Goal: Information Seeking & Learning: Learn about a topic

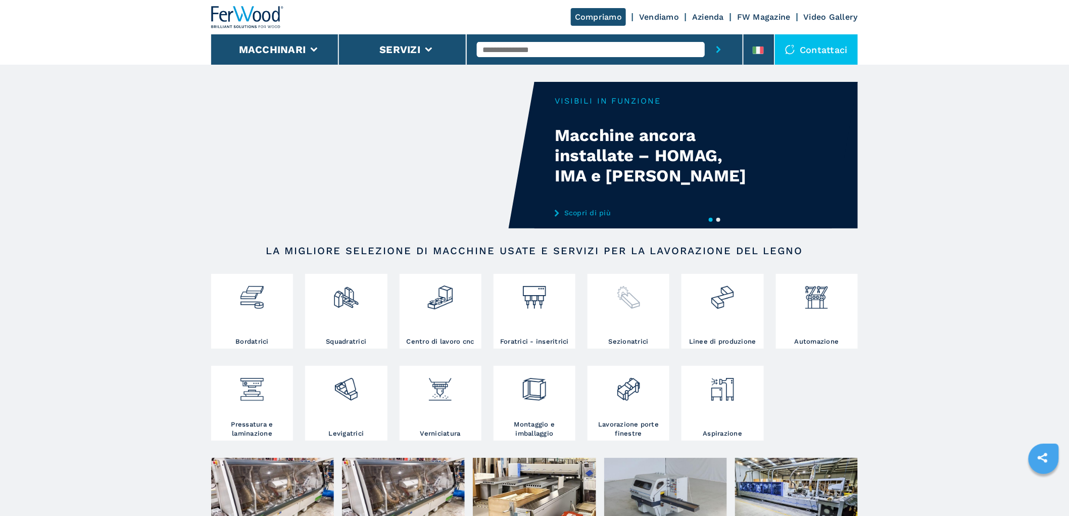
click at [632, 302] on img at bounding box center [628, 293] width 27 height 34
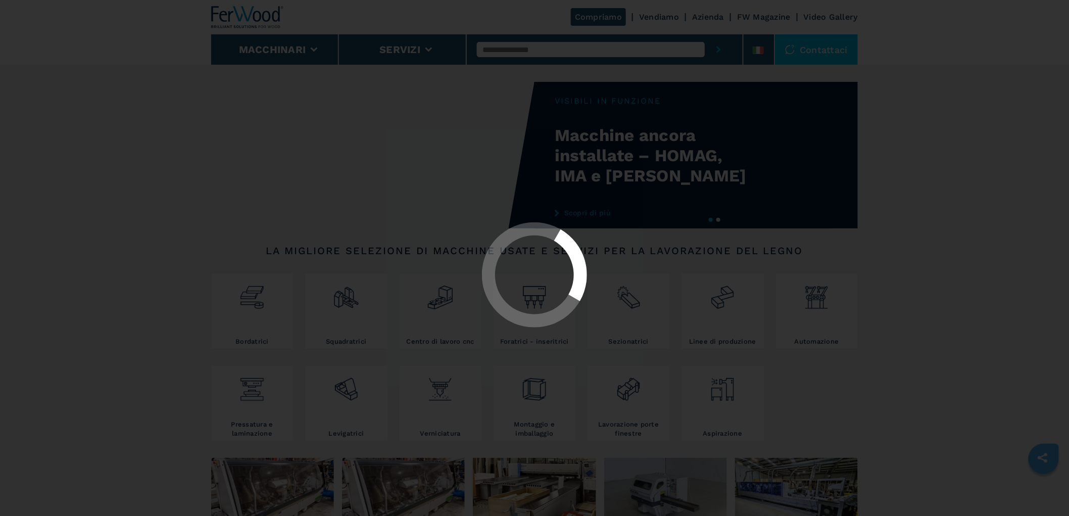
select select "**********"
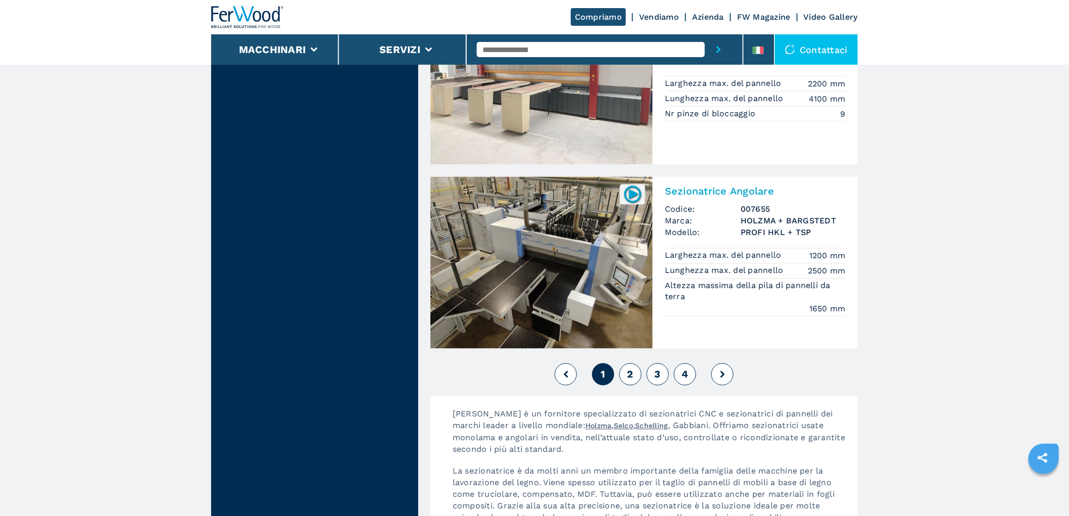
scroll to position [2244, 0]
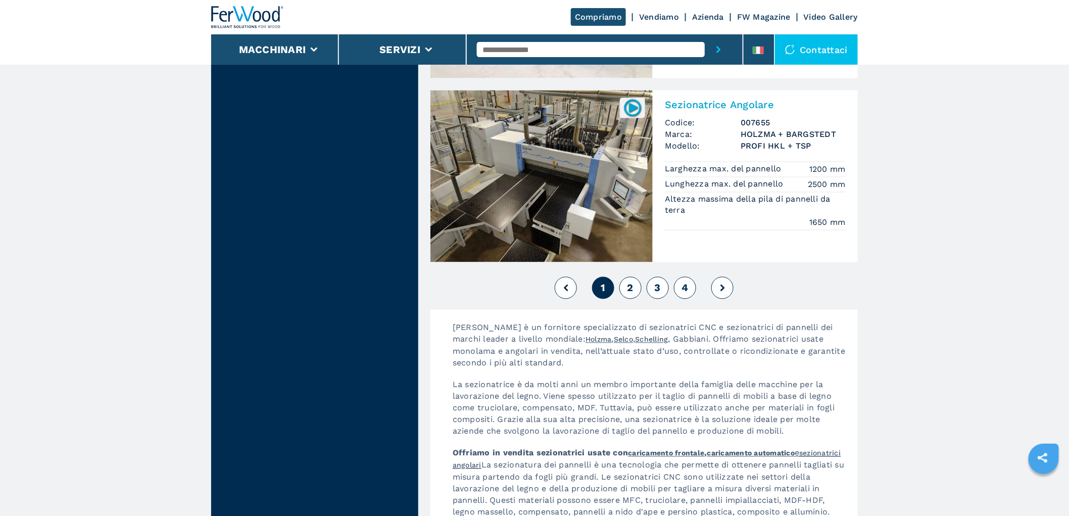
click at [635, 286] on button "2" at bounding box center [630, 288] width 22 height 22
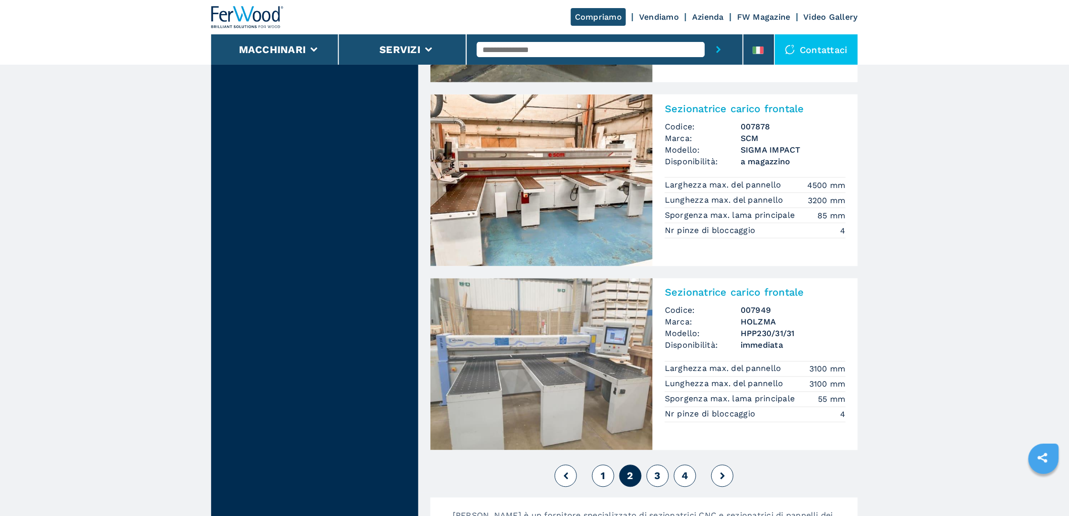
scroll to position [2244, 0]
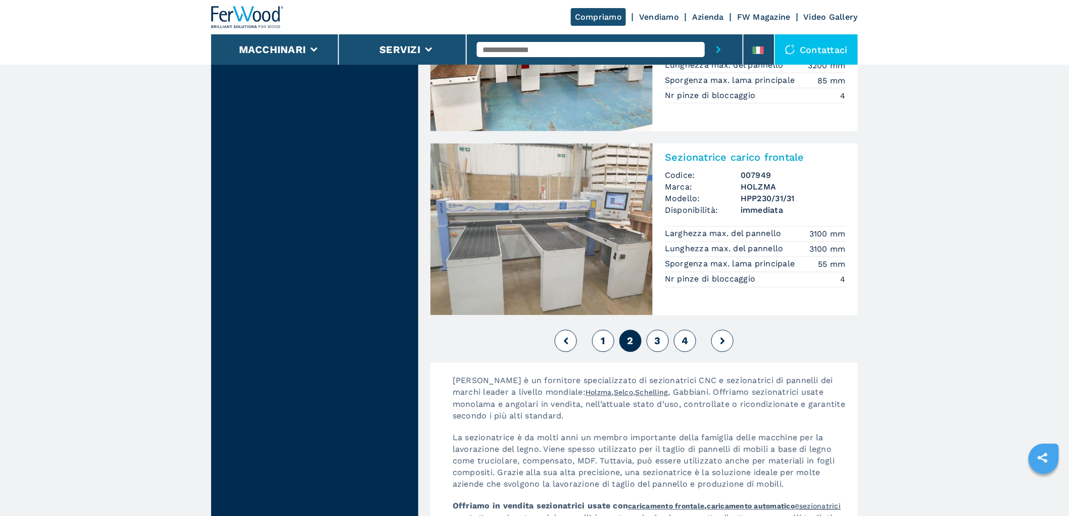
click at [658, 342] on span "3" at bounding box center [657, 341] width 6 height 12
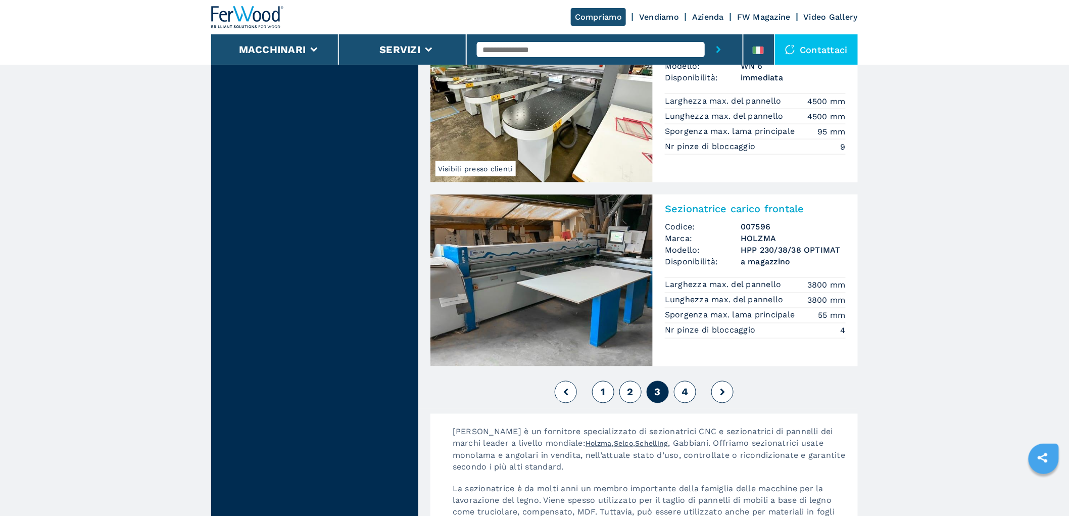
scroll to position [2132, 0]
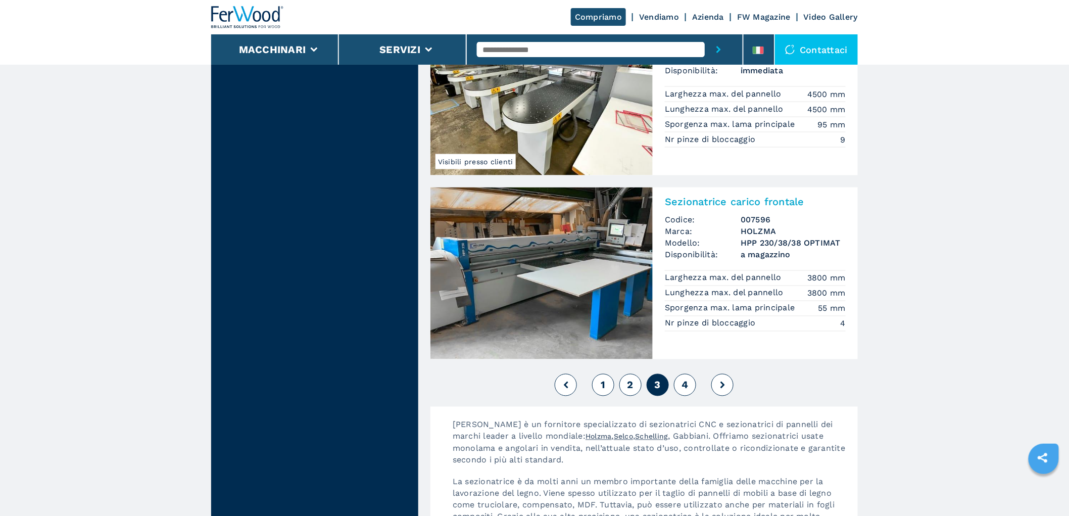
click at [695, 382] on div "1 2 3 4" at bounding box center [643, 384] width 427 height 27
click at [687, 382] on span "4" at bounding box center [684, 385] width 7 height 12
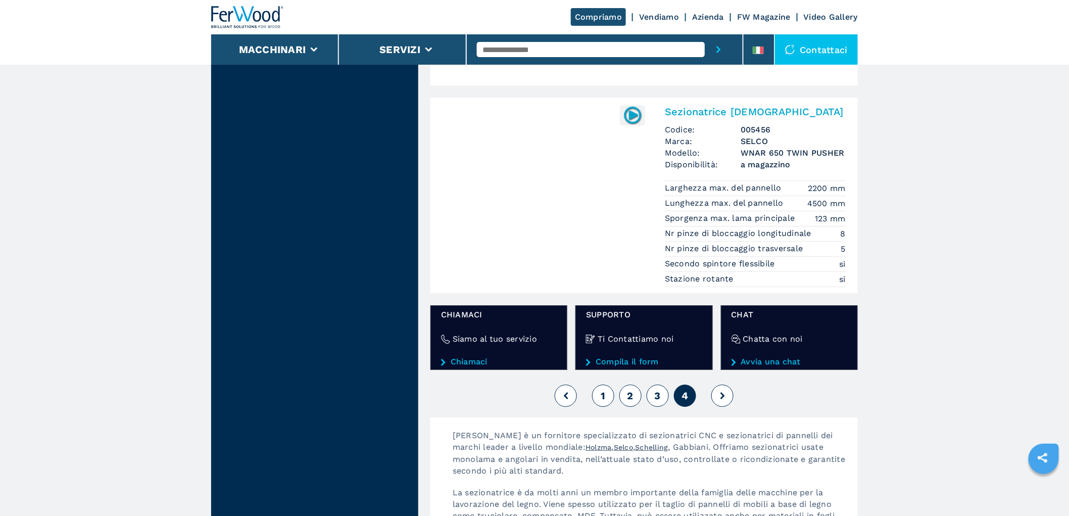
scroll to position [1290, 0]
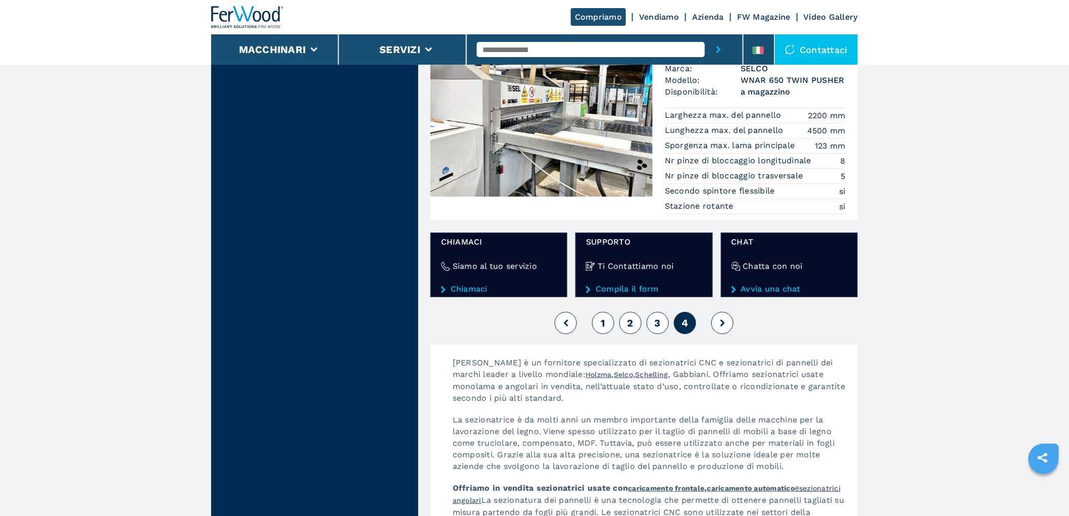
click at [633, 322] on span "2" at bounding box center [630, 323] width 6 height 12
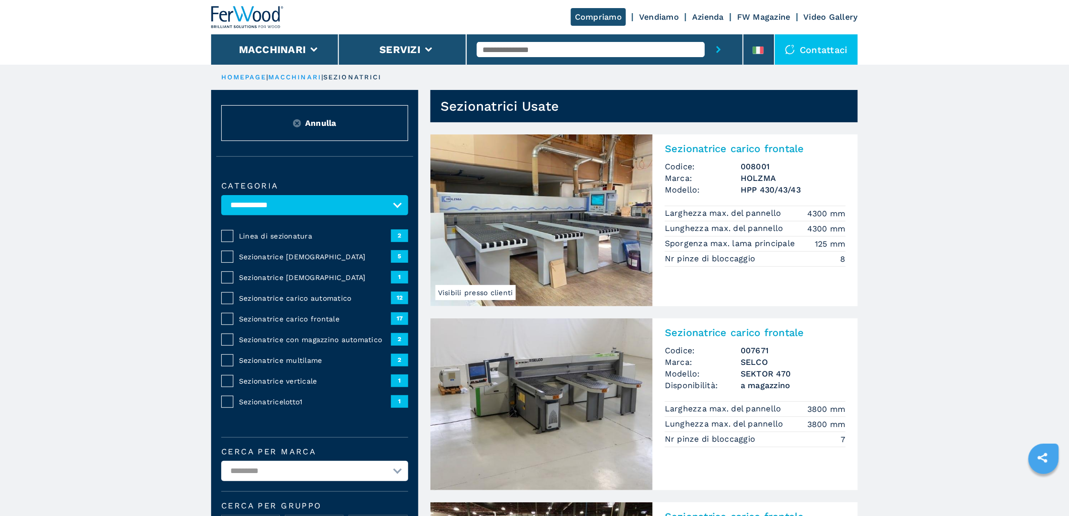
scroll to position [56, 0]
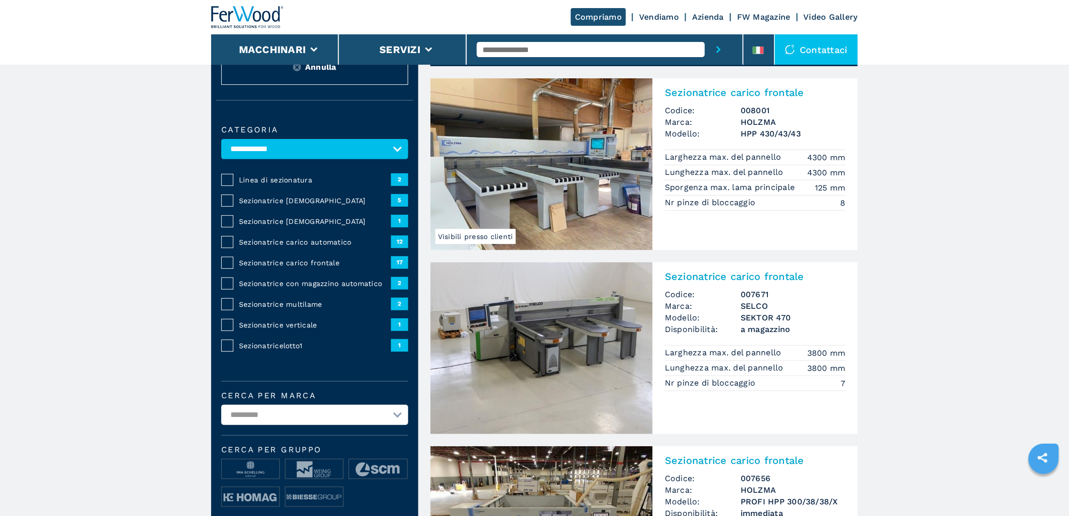
click at [770, 112] on h3 "008001" at bounding box center [792, 111] width 105 height 12
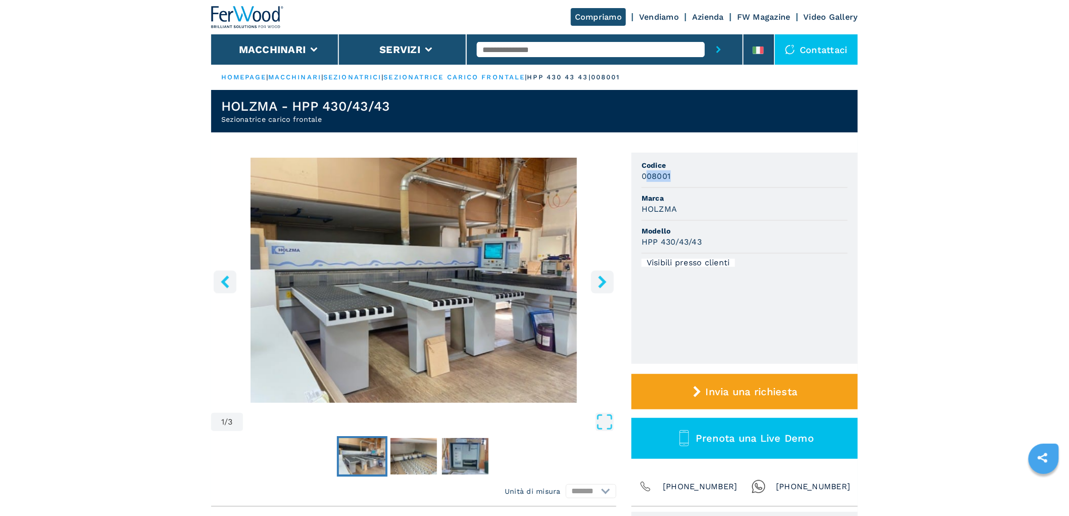
drag, startPoint x: 672, startPoint y: 172, endPoint x: 644, endPoint y: 175, distance: 28.5
click at [644, 175] on div "008001" at bounding box center [744, 176] width 206 height 12
click at [552, 47] on input "text" at bounding box center [591, 49] width 228 height 15
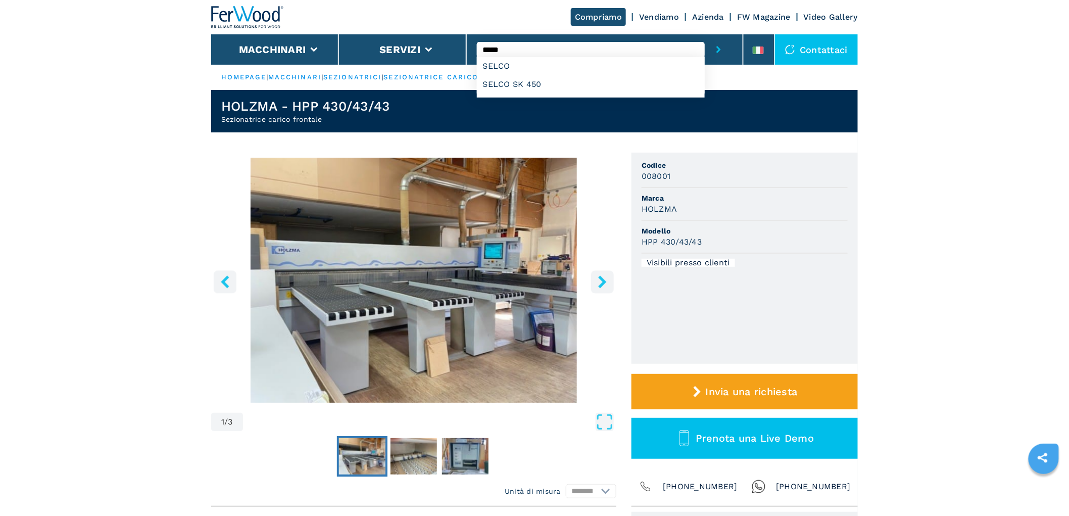
type input "*****"
click at [704, 34] on button "submit-button" at bounding box center [718, 49] width 28 height 30
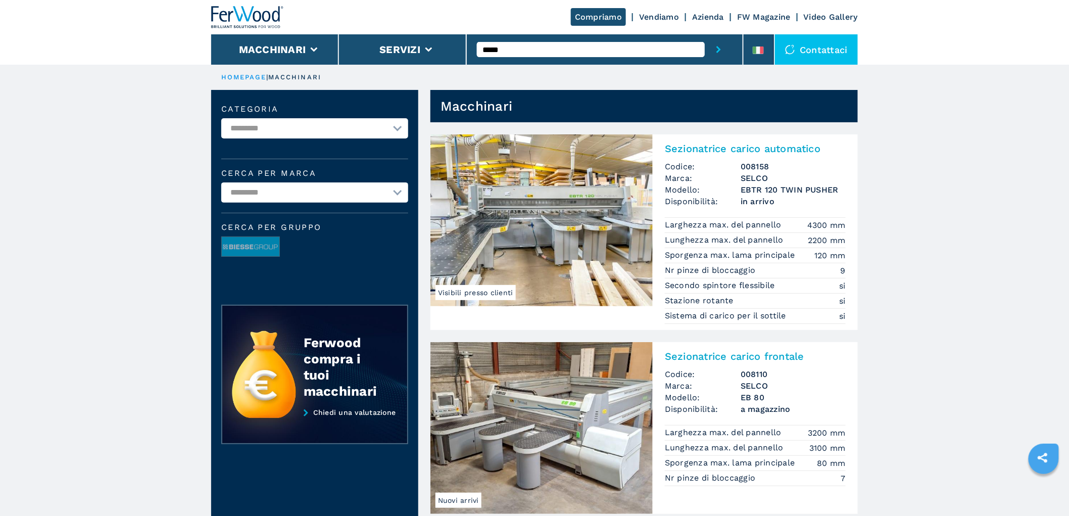
drag, startPoint x: 505, startPoint y: 46, endPoint x: 468, endPoint y: 47, distance: 36.9
click at [468, 47] on div "*****" at bounding box center [605, 49] width 277 height 30
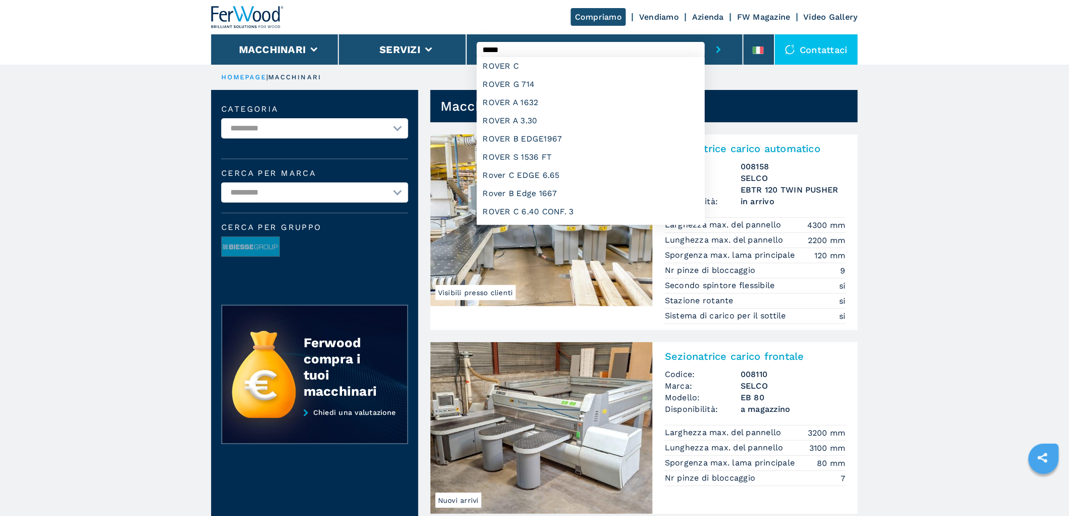
type input "*****"
click at [704, 34] on button "submit-button" at bounding box center [718, 49] width 28 height 30
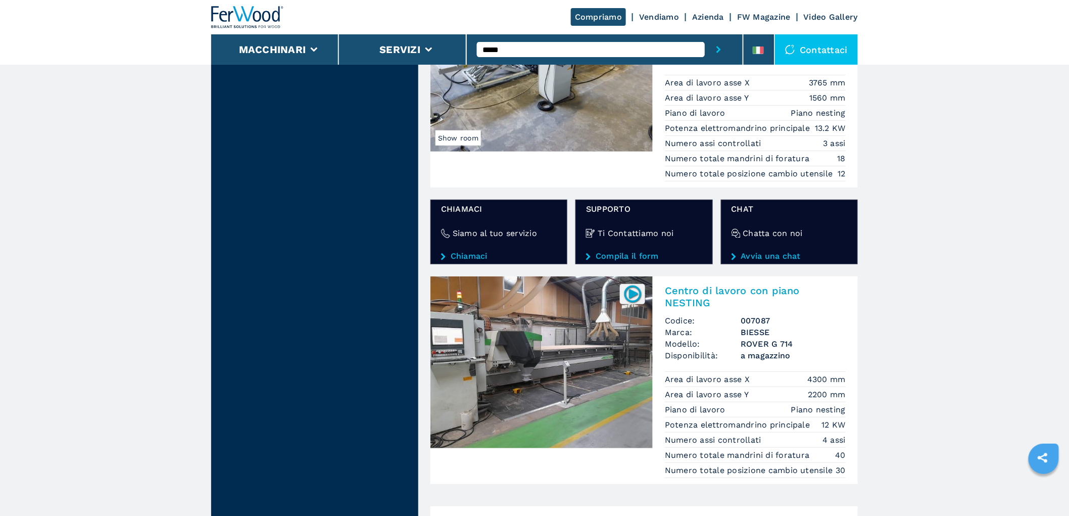
scroll to position [1795, 0]
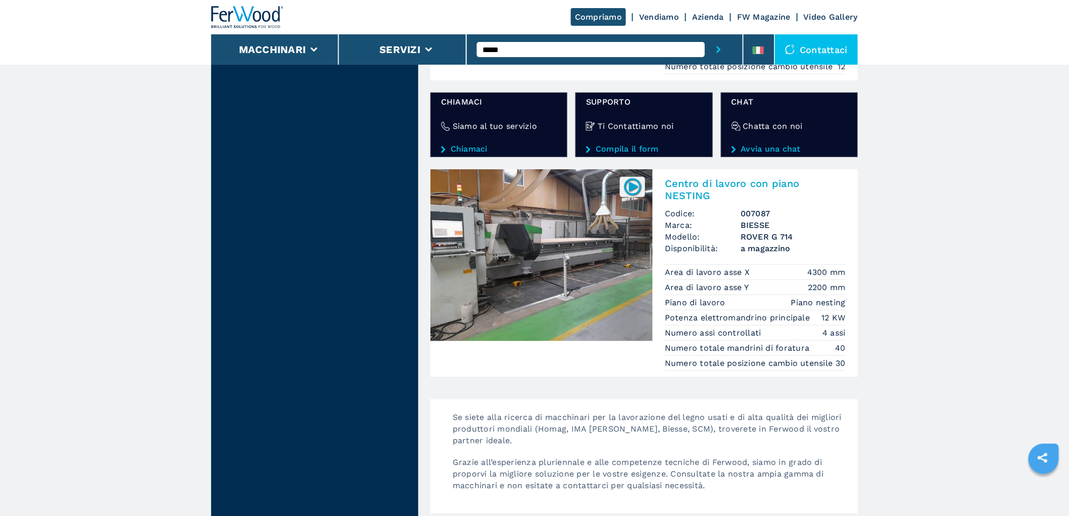
click at [719, 201] on h2 "Centro di lavoro con piano NESTING" at bounding box center [755, 189] width 181 height 24
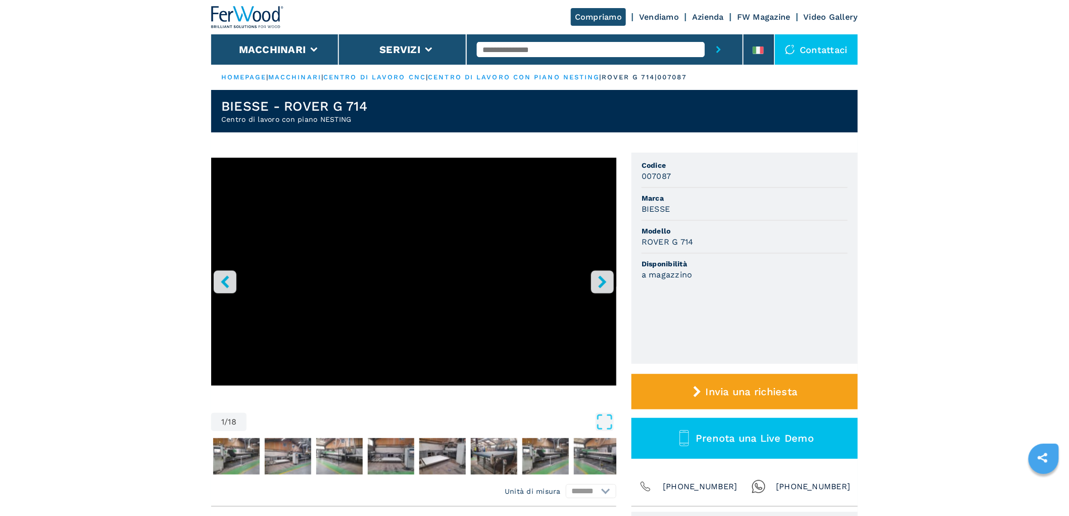
click at [605, 278] on icon "right-button" at bounding box center [602, 281] width 13 height 13
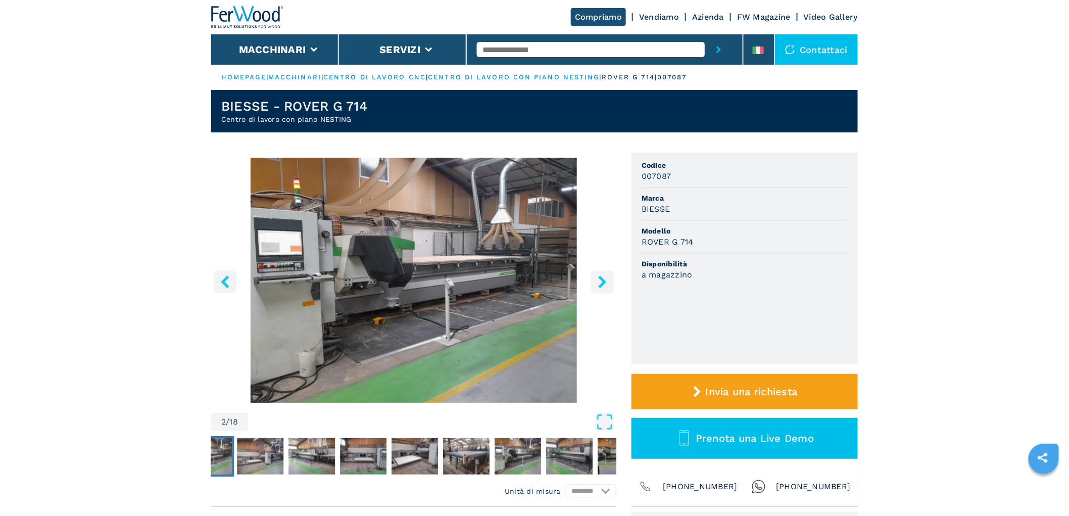
click at [605, 278] on icon "right-button" at bounding box center [602, 281] width 13 height 13
click at [607, 278] on icon "right-button" at bounding box center [602, 281] width 13 height 13
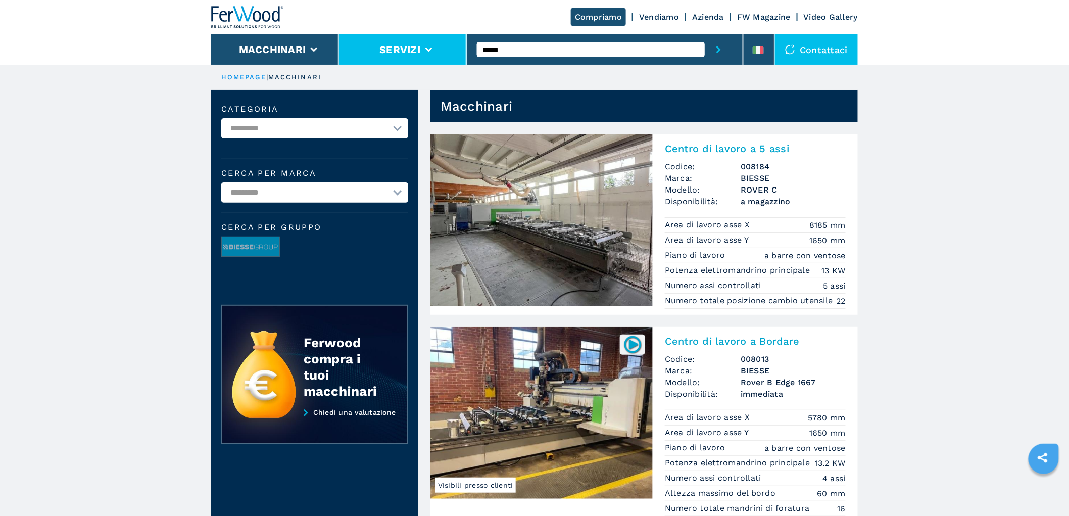
drag, startPoint x: 524, startPoint y: 46, endPoint x: 424, endPoint y: 47, distance: 100.0
click at [424, 47] on div "Compriamo Vendiamo Azienda FW Magazine Video Gallery Macchinari Servizi ***** C…" at bounding box center [534, 32] width 646 height 65
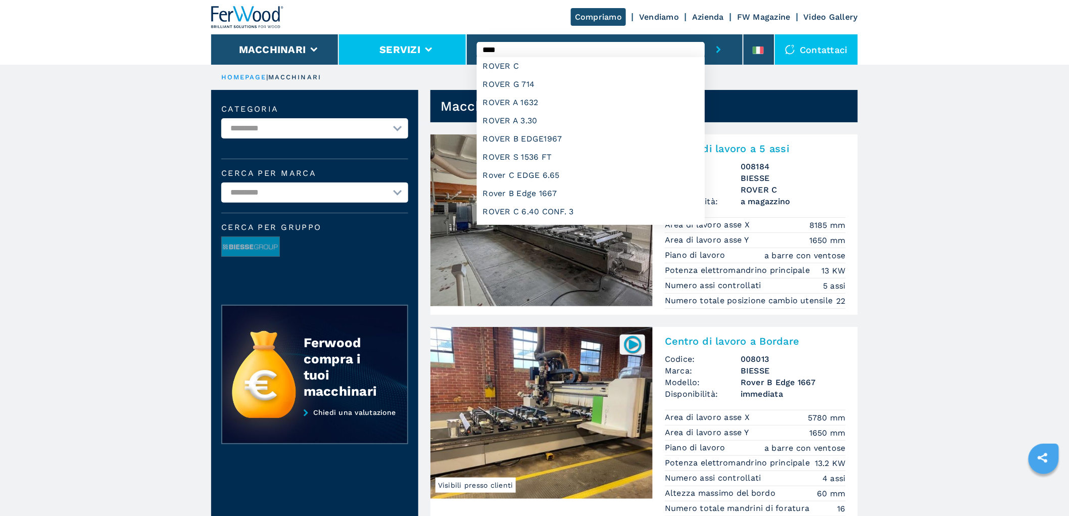
type input "****"
click at [704, 34] on button "submit-button" at bounding box center [718, 49] width 28 height 30
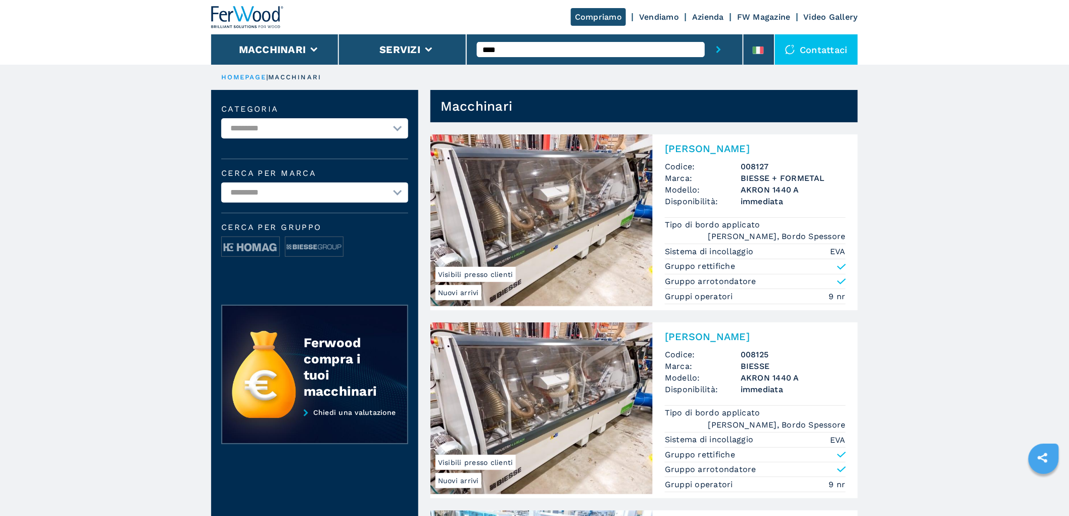
click at [277, 13] on img at bounding box center [247, 17] width 73 height 22
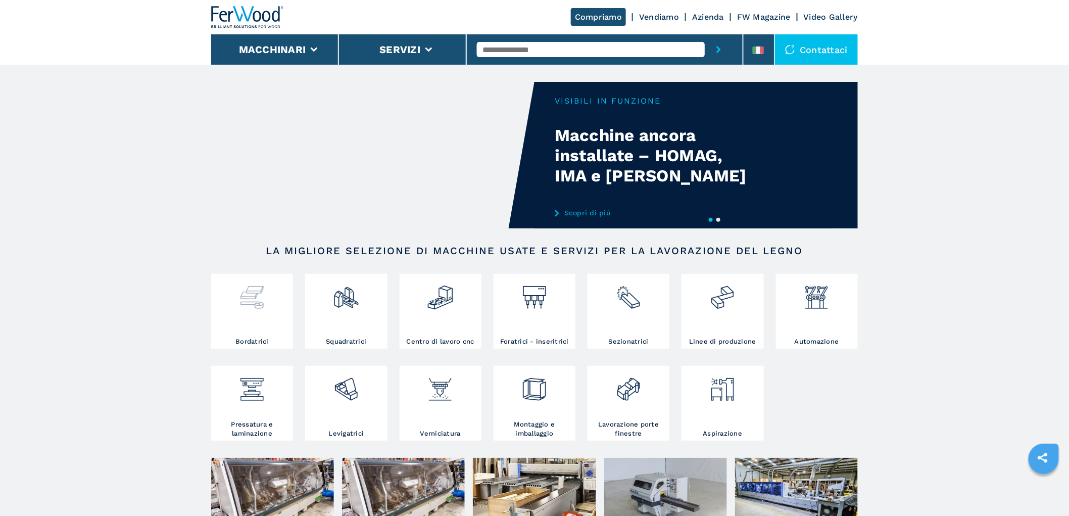
click at [256, 305] on img at bounding box center [251, 293] width 27 height 34
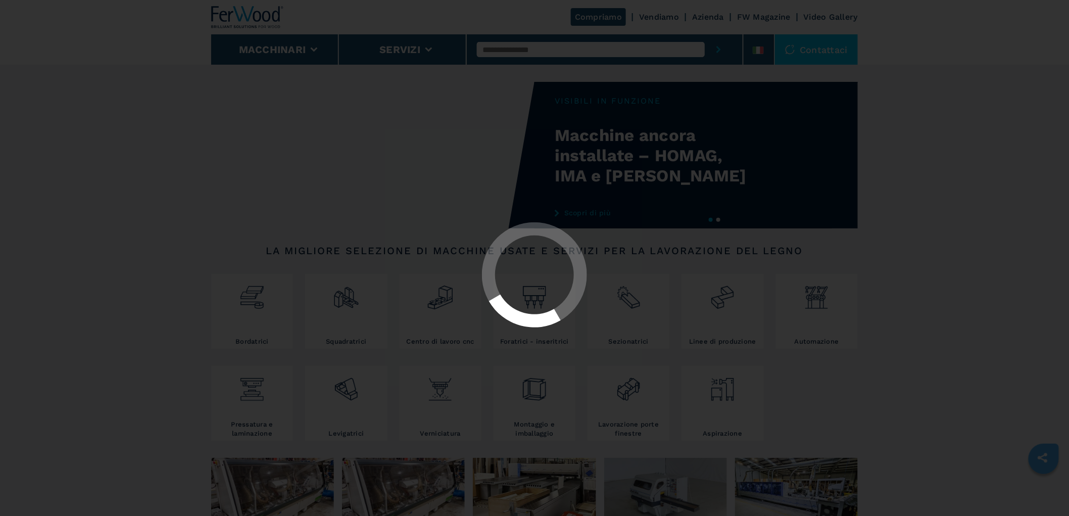
select select "**********"
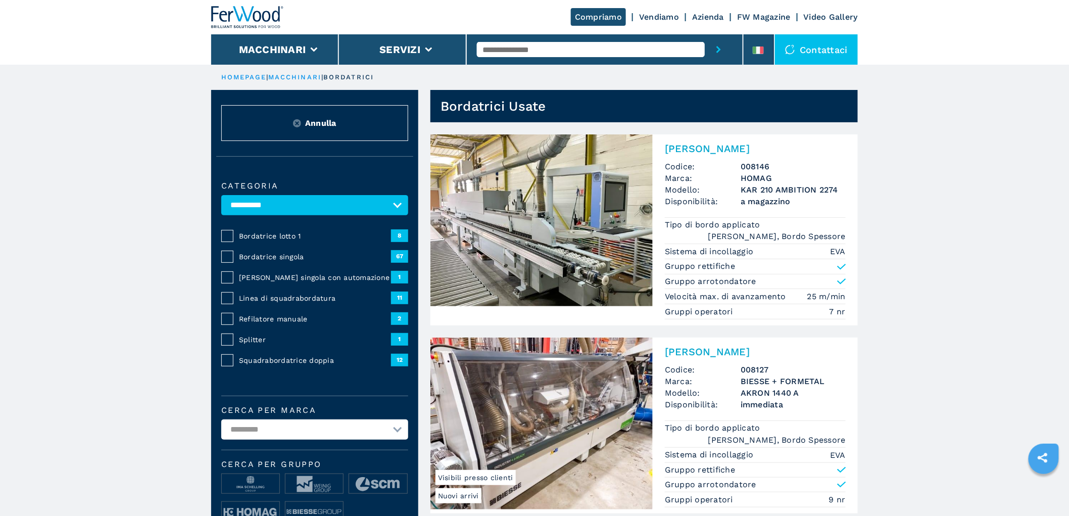
click at [285, 254] on span "Bordatrice singola" at bounding box center [315, 256] width 152 height 10
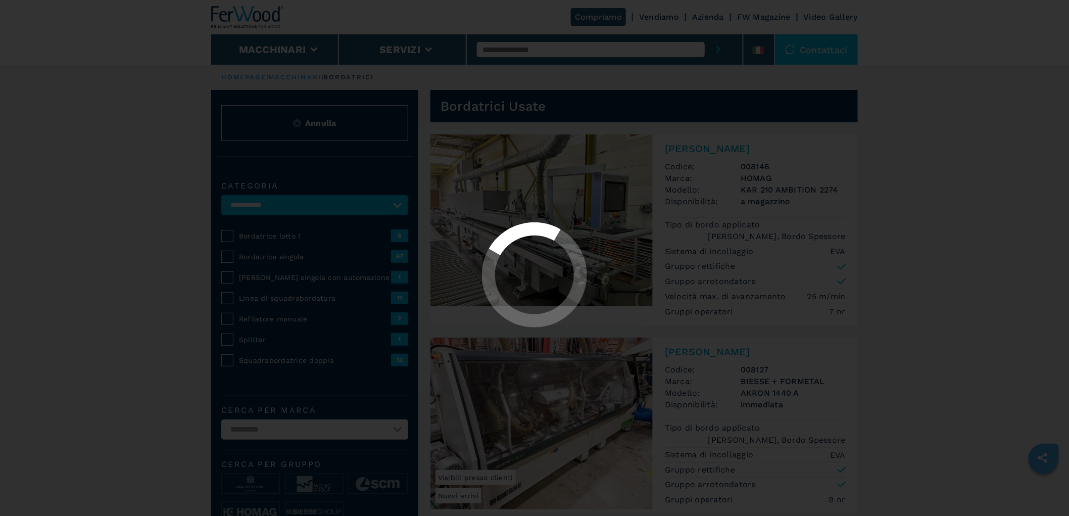
select select "**********"
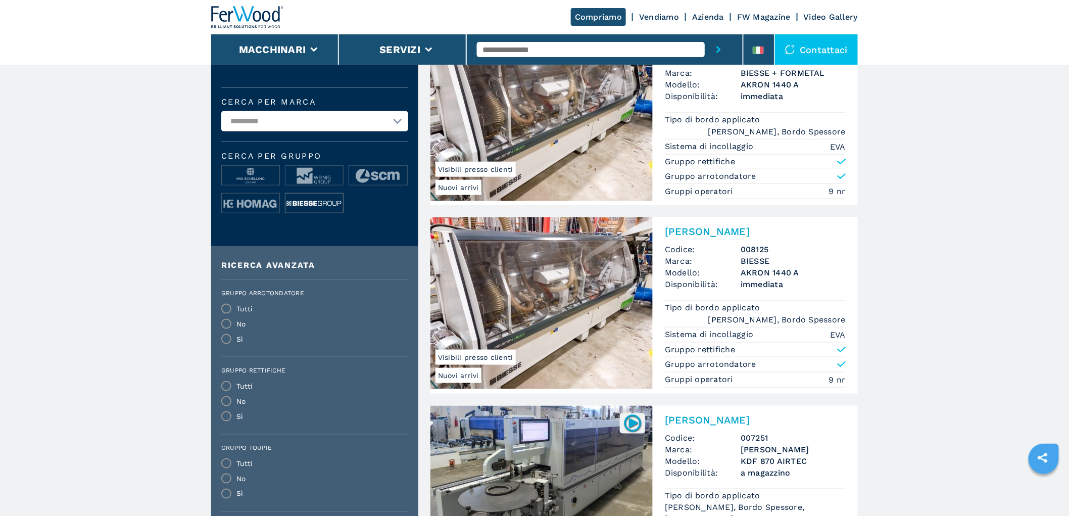
scroll to position [280, 0]
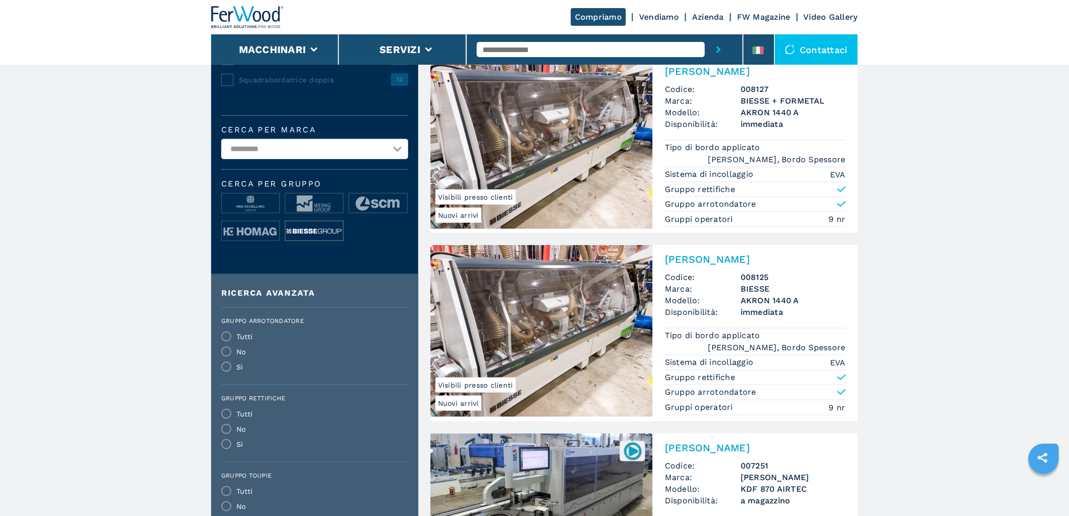
click at [312, 228] on img at bounding box center [314, 231] width 58 height 20
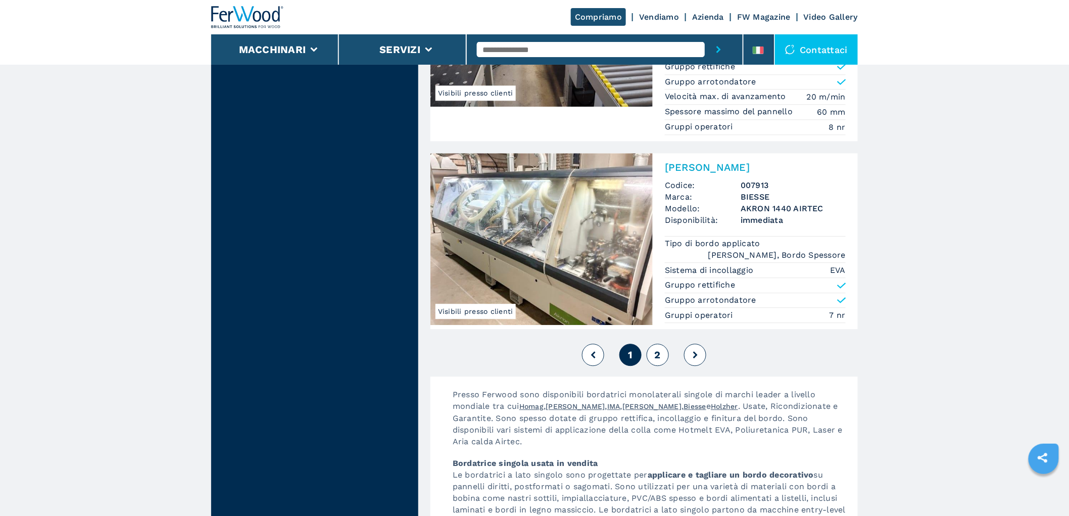
scroll to position [2525, 0]
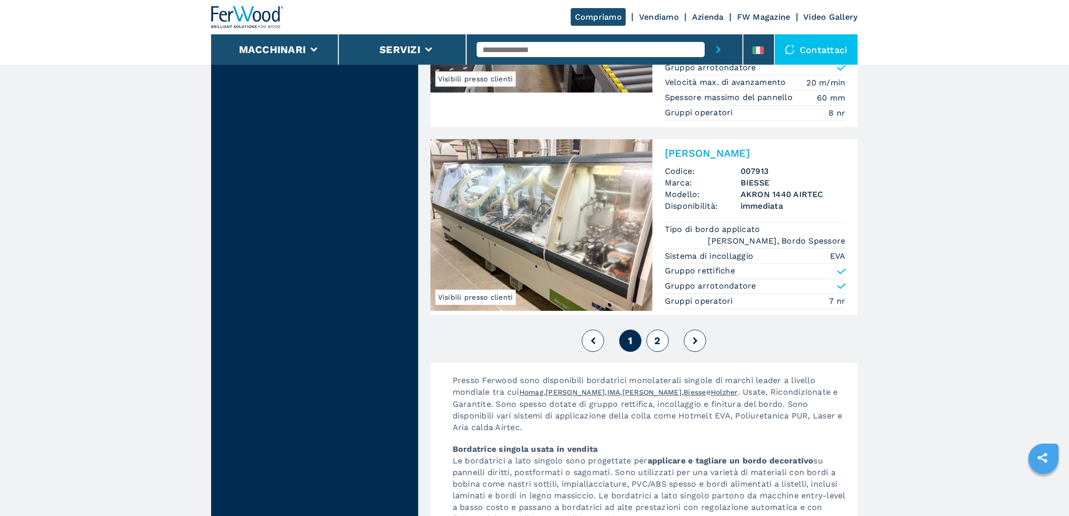
click at [660, 342] on span "2" at bounding box center [657, 340] width 6 height 12
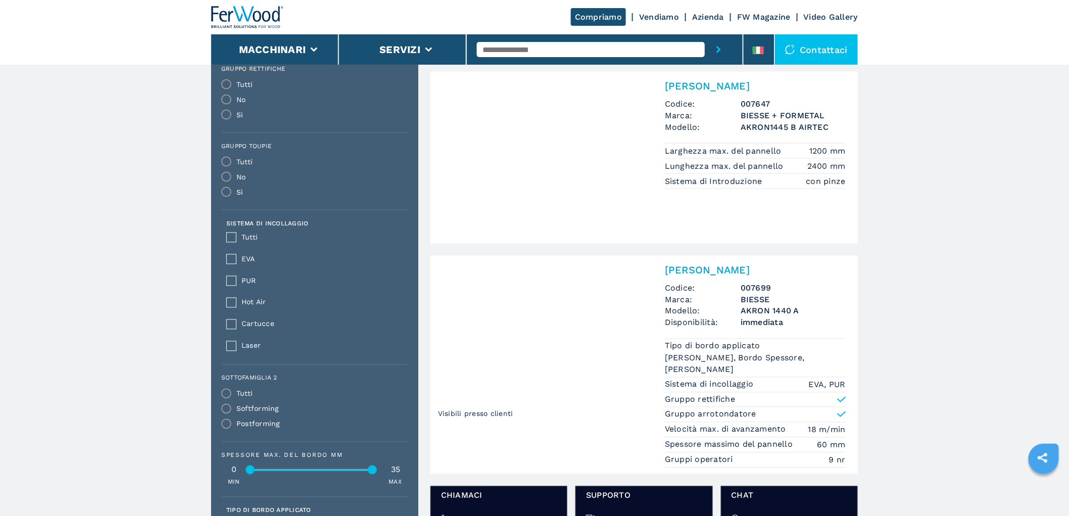
scroll to position [561, 0]
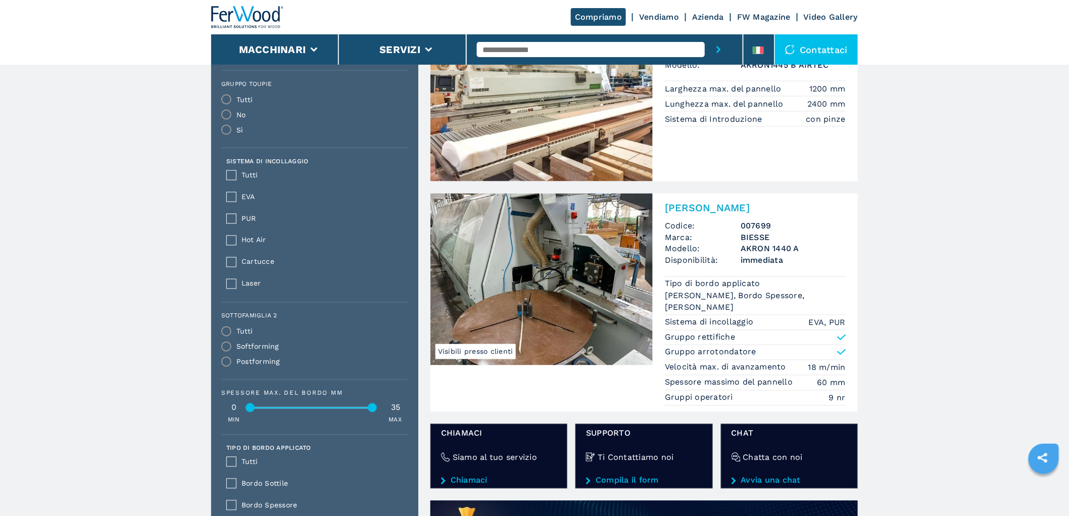
click at [711, 219] on div "[PERSON_NAME] Codice: 007699 Marca: BIESSE Modello: AKRON 1440 A Disponibilità:…" at bounding box center [754, 302] width 205 height 218
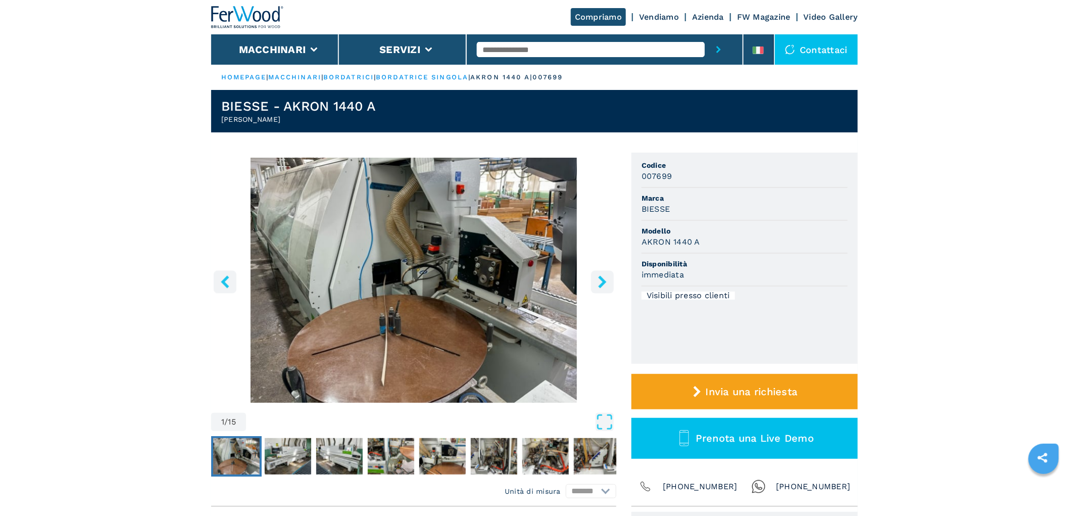
click at [601, 285] on icon "right-button" at bounding box center [602, 281] width 8 height 13
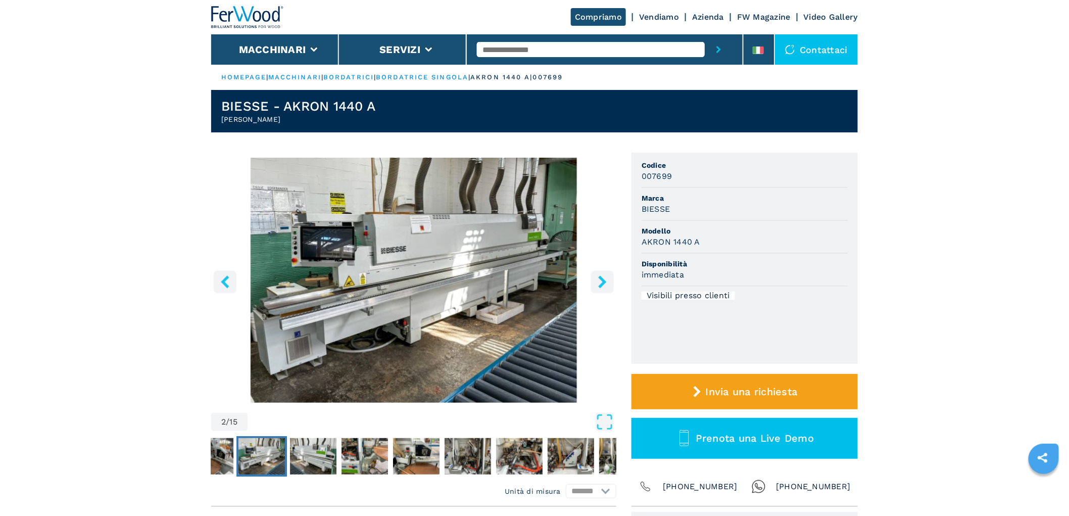
click at [601, 285] on icon "right-button" at bounding box center [602, 281] width 8 height 13
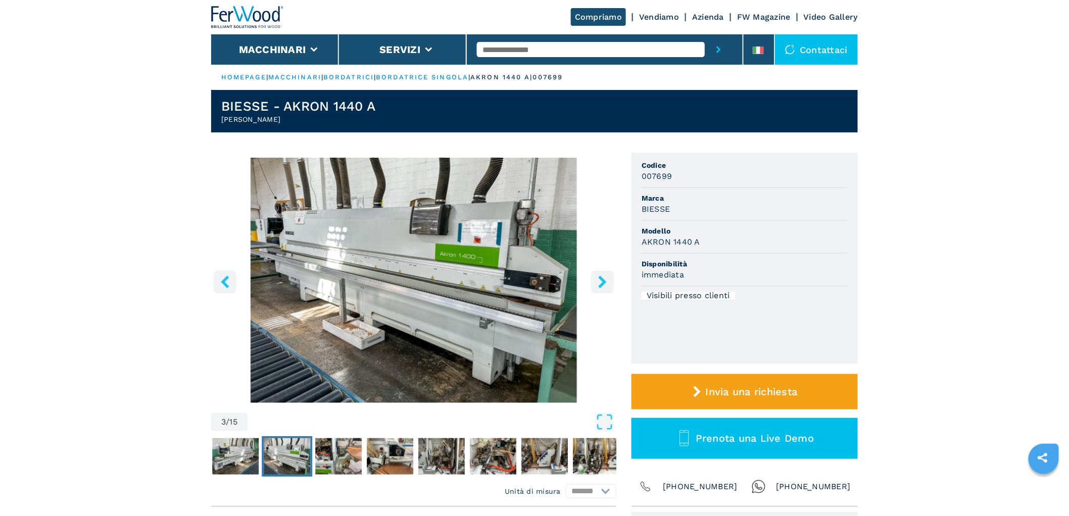
click at [601, 285] on icon "right-button" at bounding box center [602, 281] width 8 height 13
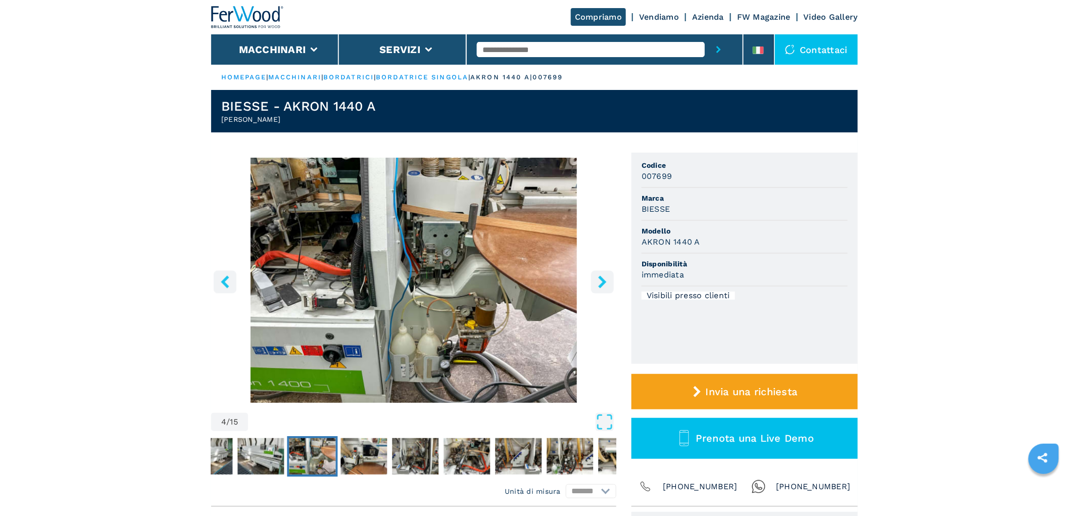
click at [601, 285] on icon "right-button" at bounding box center [602, 281] width 8 height 13
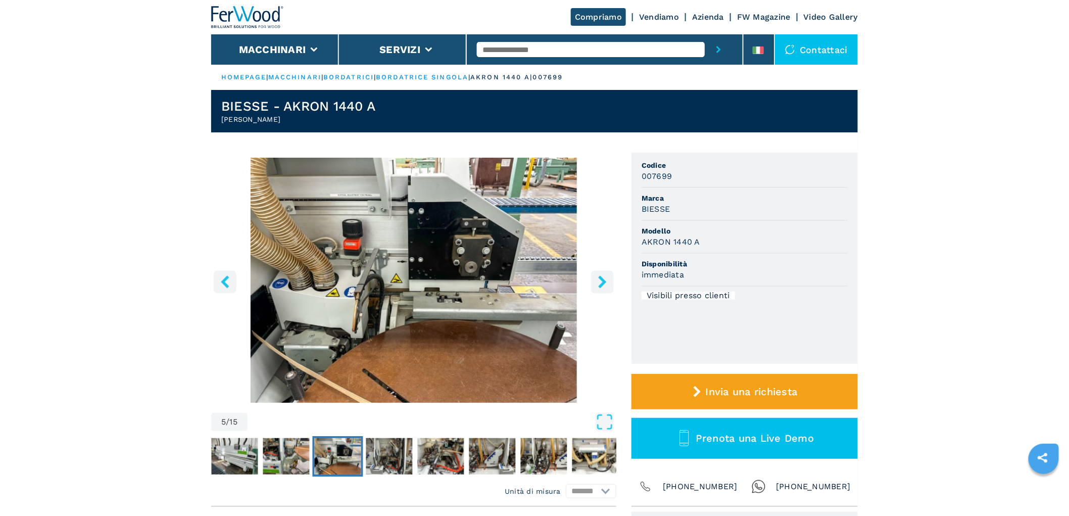
click at [601, 285] on icon "right-button" at bounding box center [602, 281] width 8 height 13
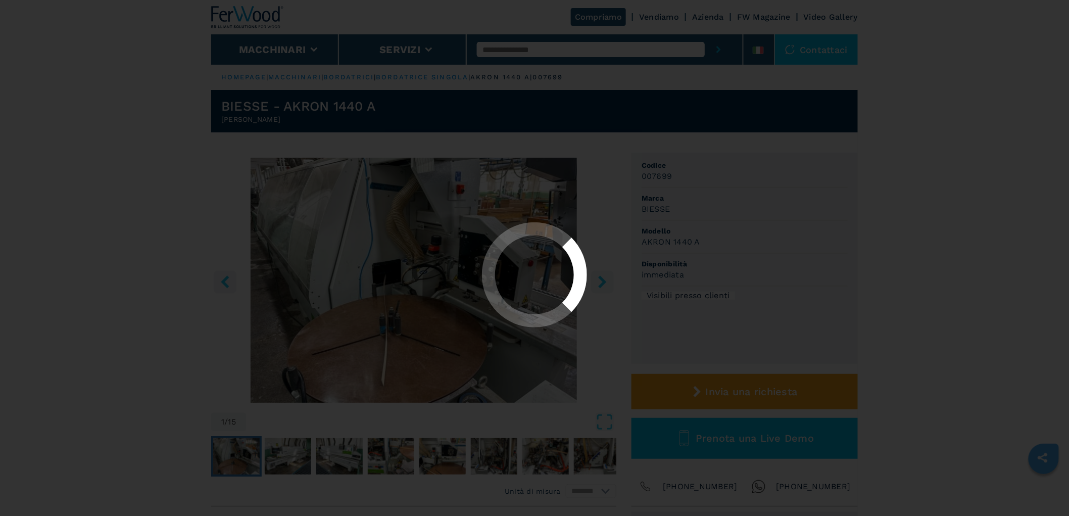
select select "**********"
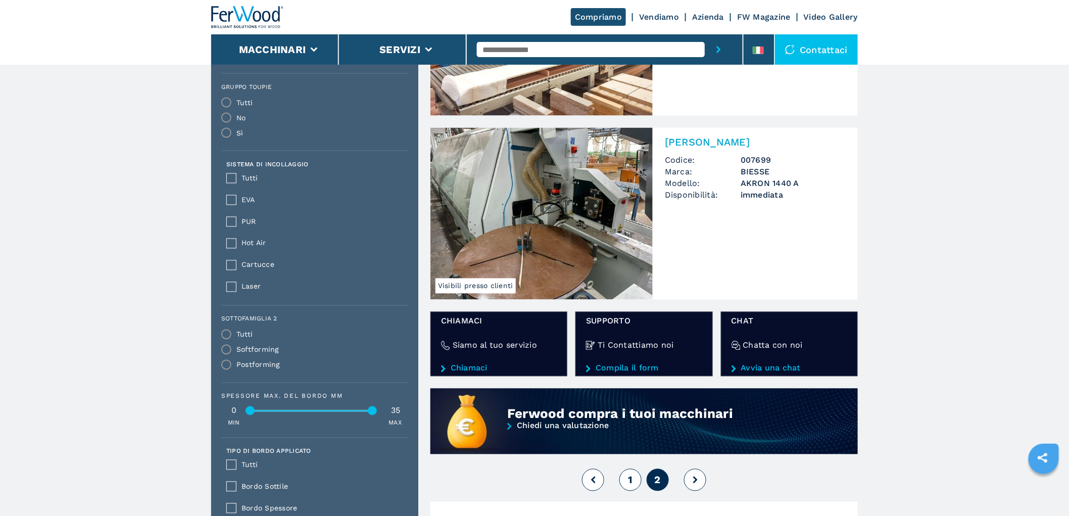
scroll to position [561, 0]
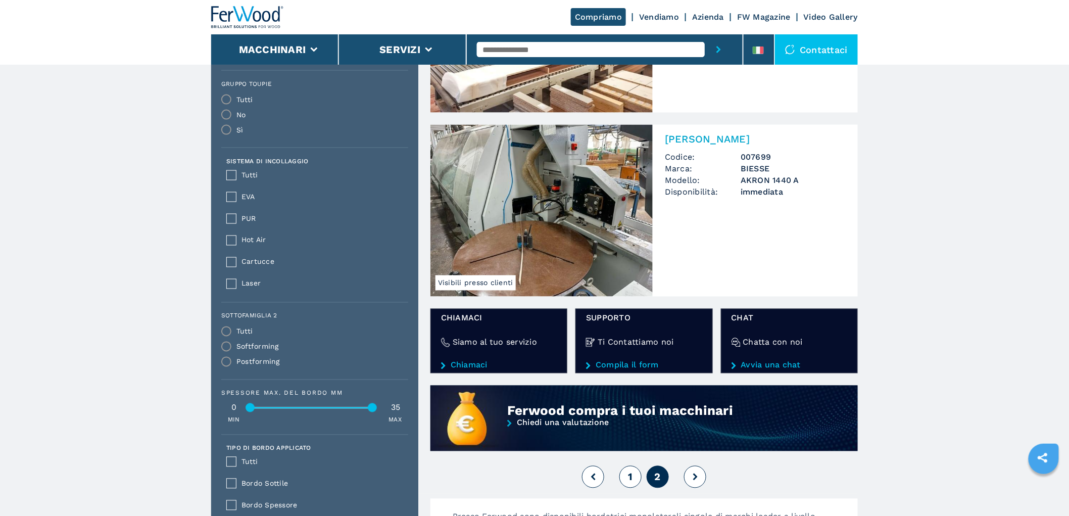
click at [625, 475] on button "1" at bounding box center [630, 477] width 22 height 22
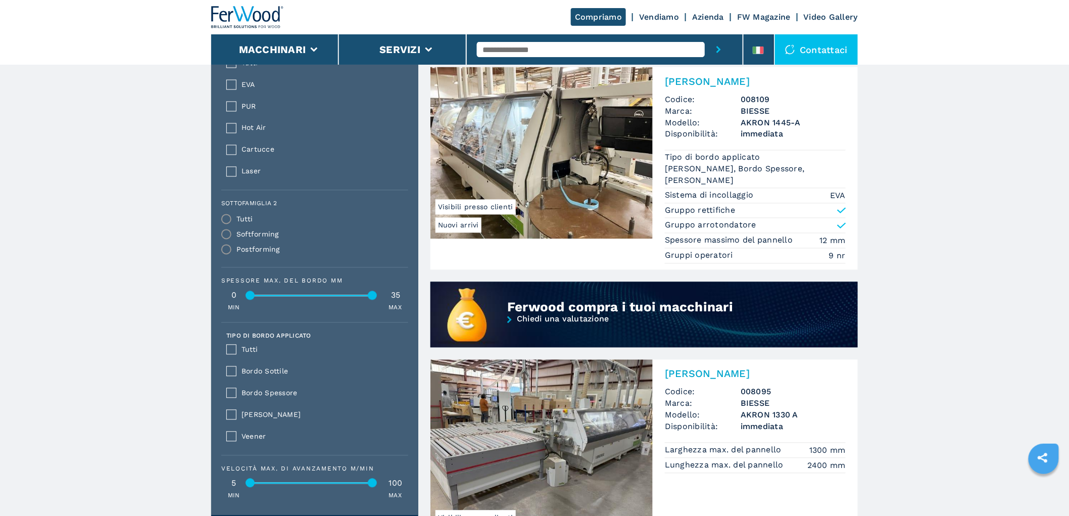
scroll to position [1010, 0]
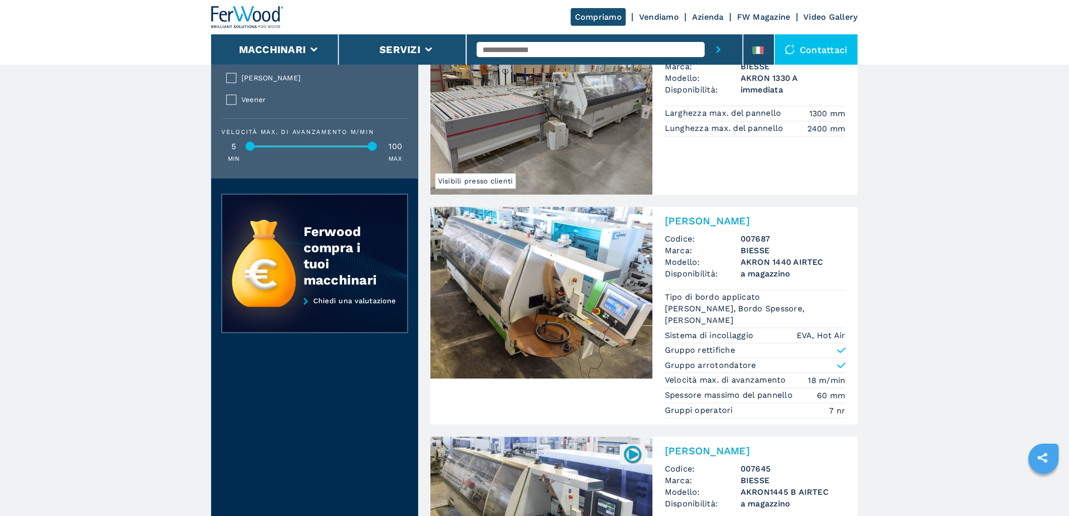
click at [705, 228] on div "[PERSON_NAME] Codice: 007687 Marca: BIESSE Modello: AKRON 1440 AIRTEC Disponibi…" at bounding box center [754, 316] width 205 height 218
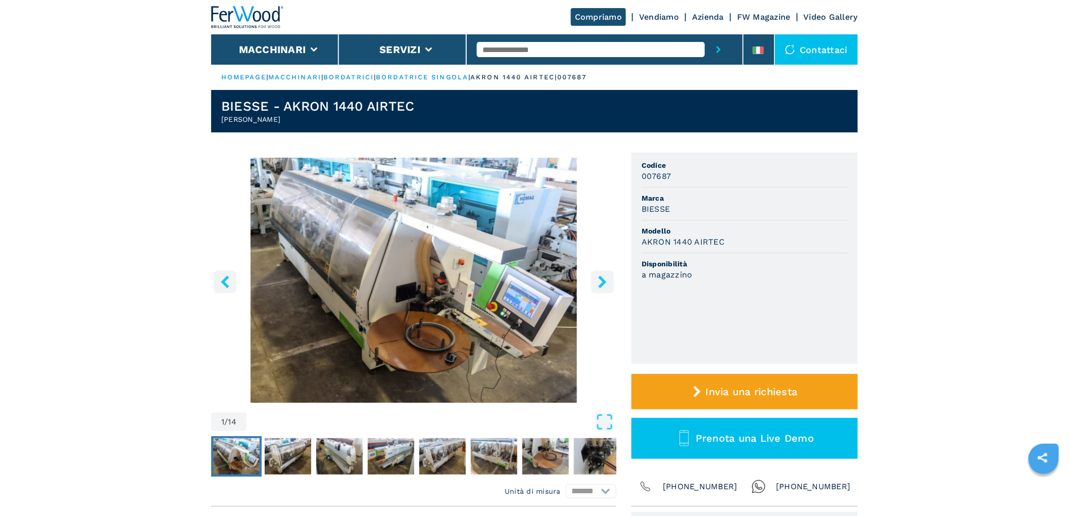
click at [606, 281] on icon "right-button" at bounding box center [602, 281] width 13 height 13
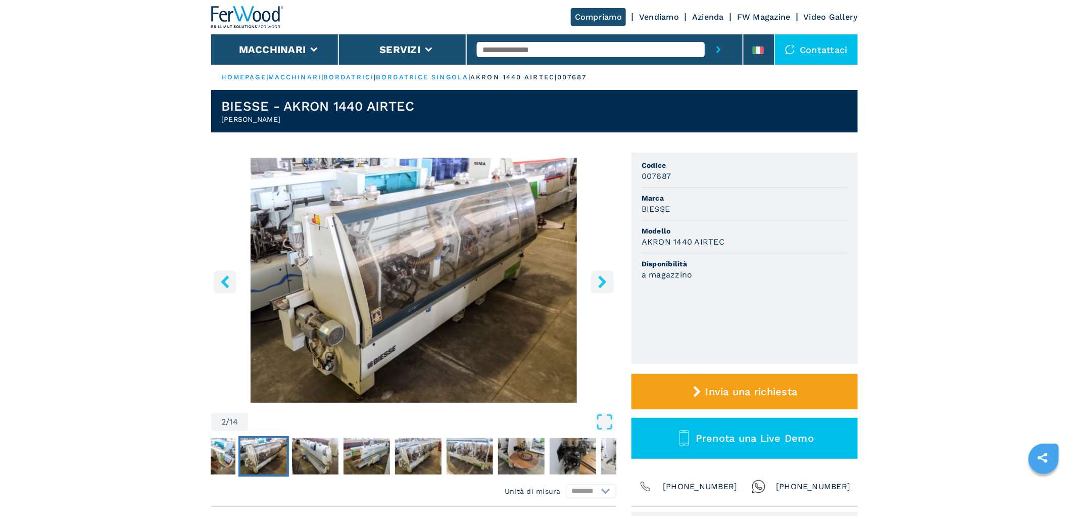
click at [606, 281] on icon "right-button" at bounding box center [602, 281] width 13 height 13
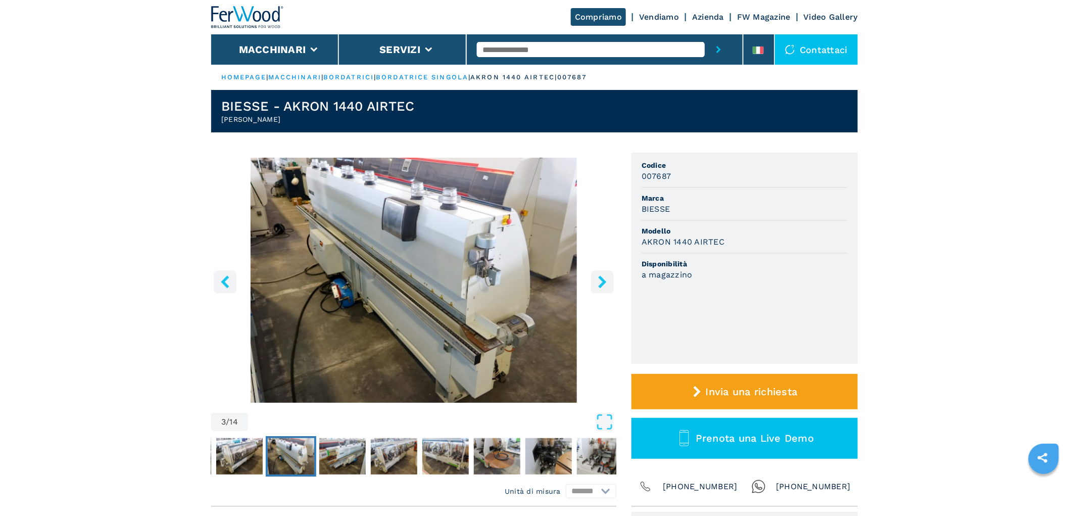
click at [606, 281] on icon "right-button" at bounding box center [602, 281] width 13 height 13
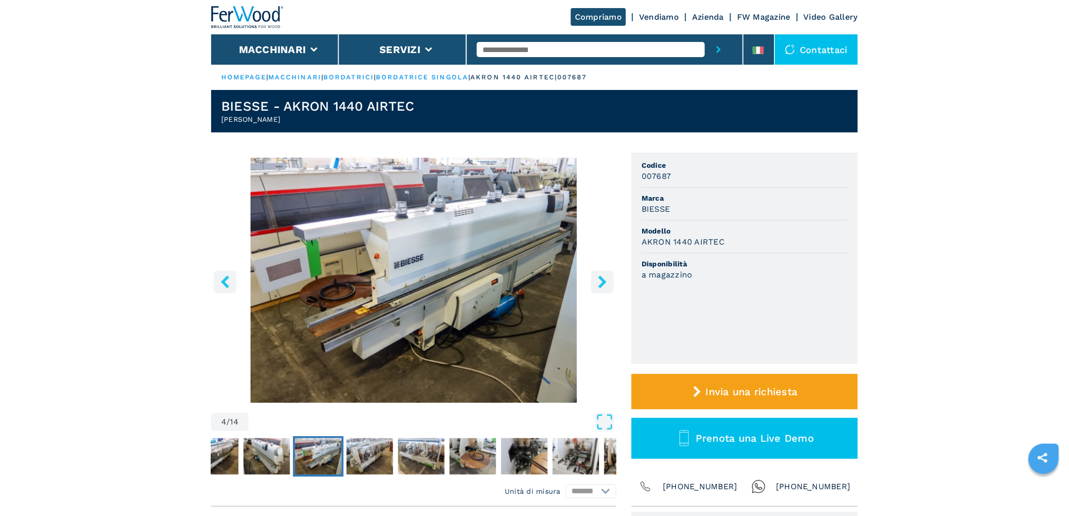
click at [606, 281] on icon "right-button" at bounding box center [602, 281] width 13 height 13
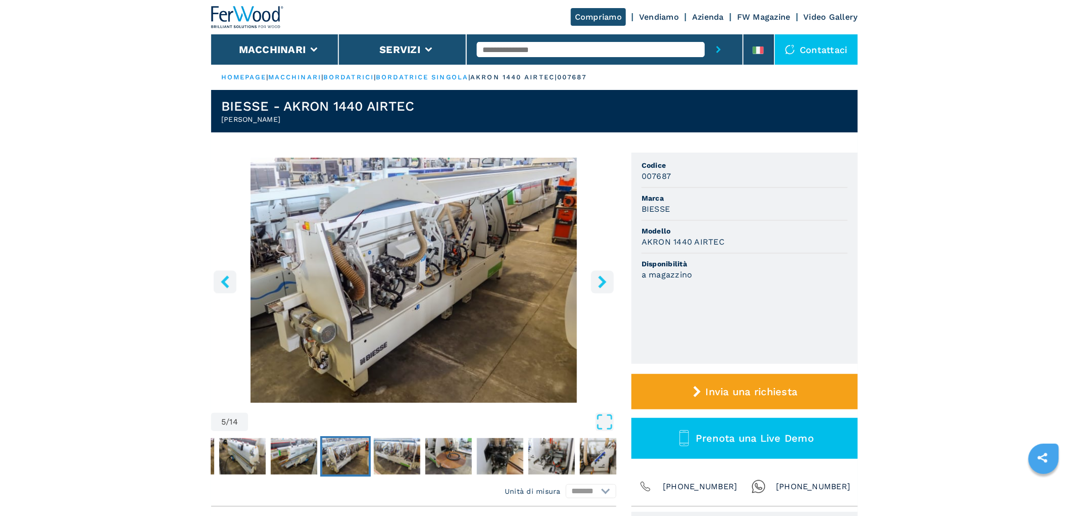
click at [606, 281] on icon "right-button" at bounding box center [602, 281] width 13 height 13
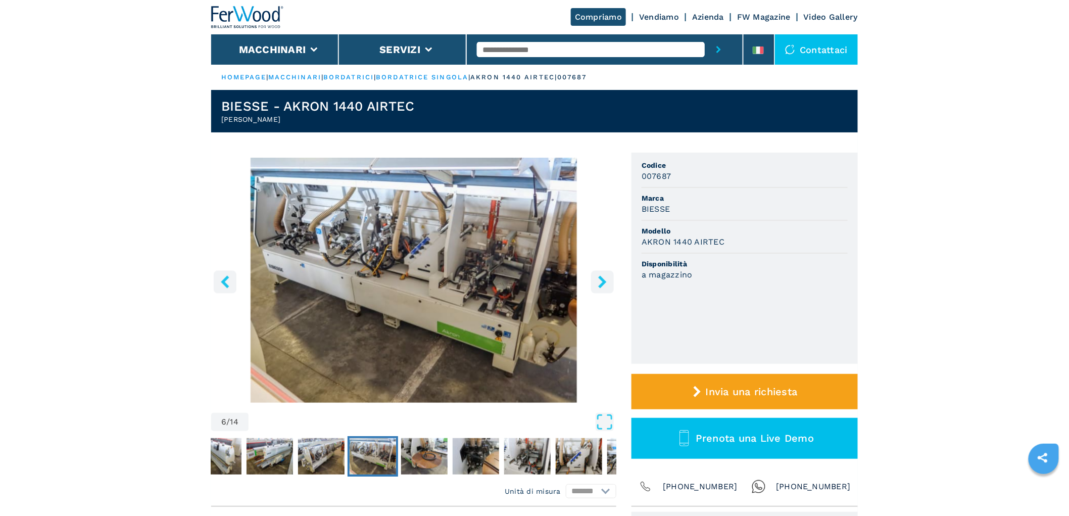
click at [606, 281] on icon "right-button" at bounding box center [602, 281] width 13 height 13
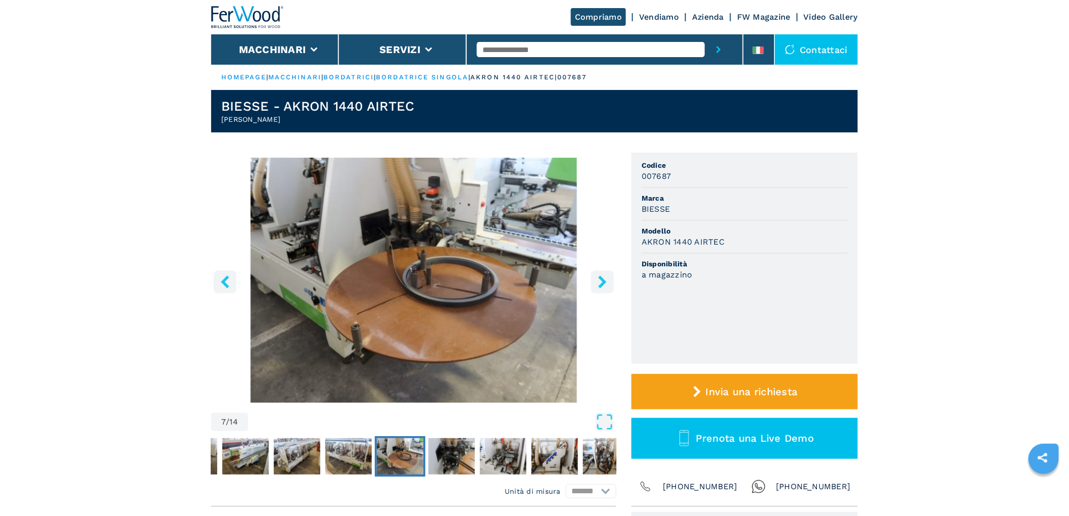
click at [606, 281] on icon "right-button" at bounding box center [602, 281] width 13 height 13
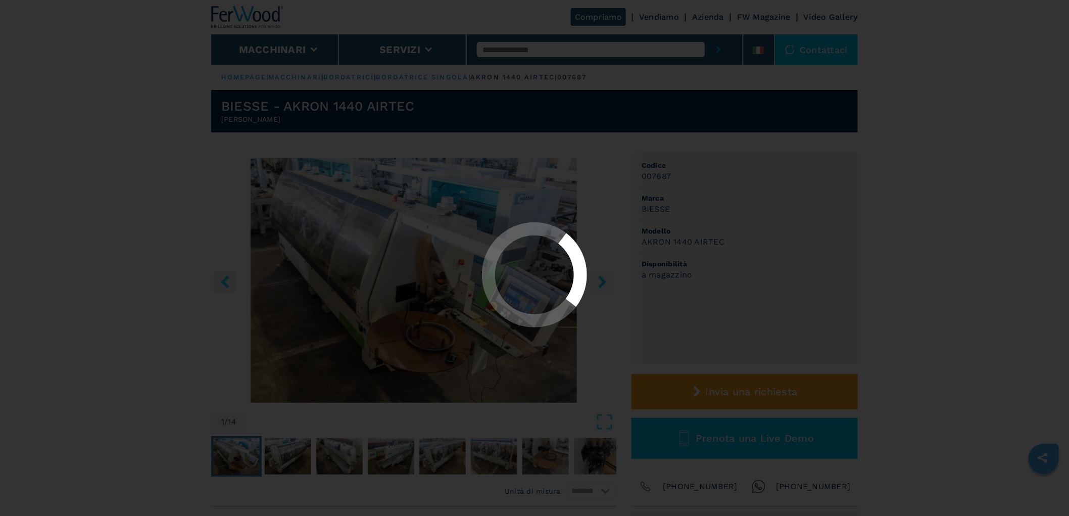
select select "**********"
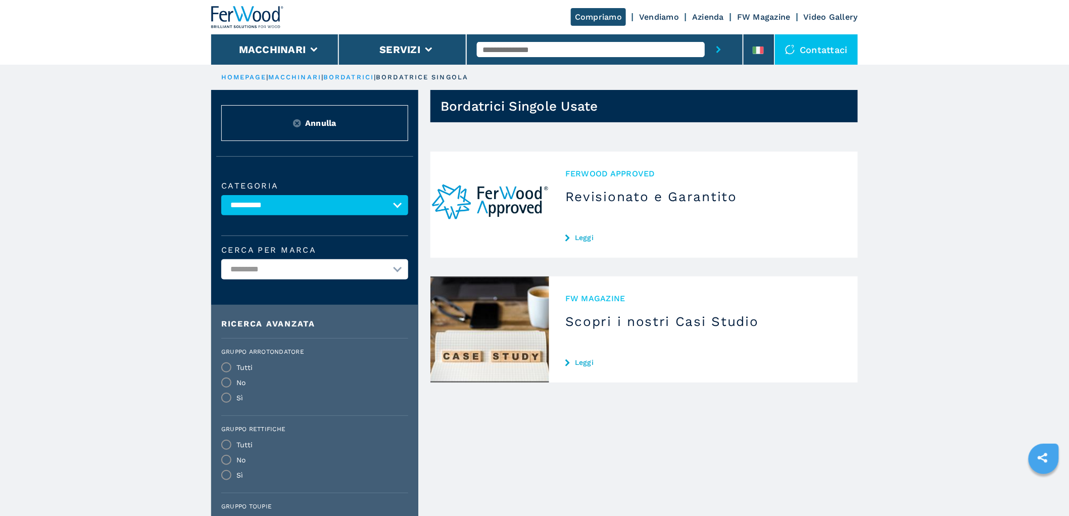
click at [250, 18] on img at bounding box center [247, 17] width 73 height 22
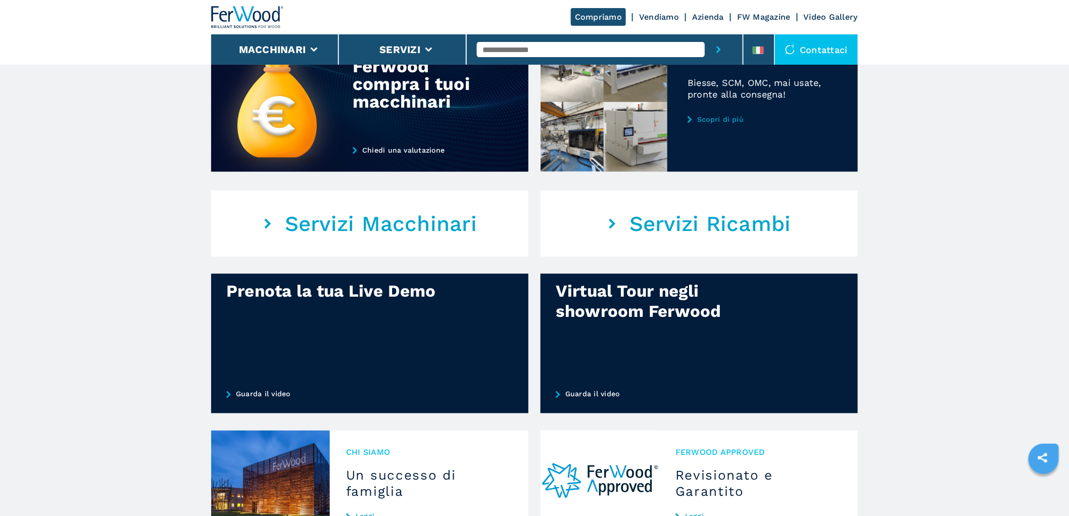
scroll to position [673, 0]
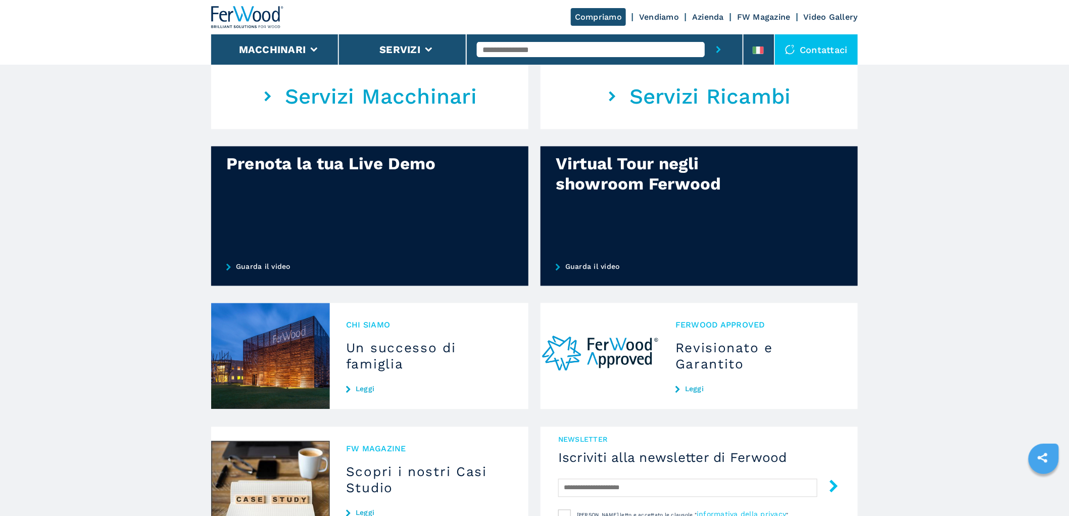
click at [246, 12] on img at bounding box center [247, 17] width 73 height 22
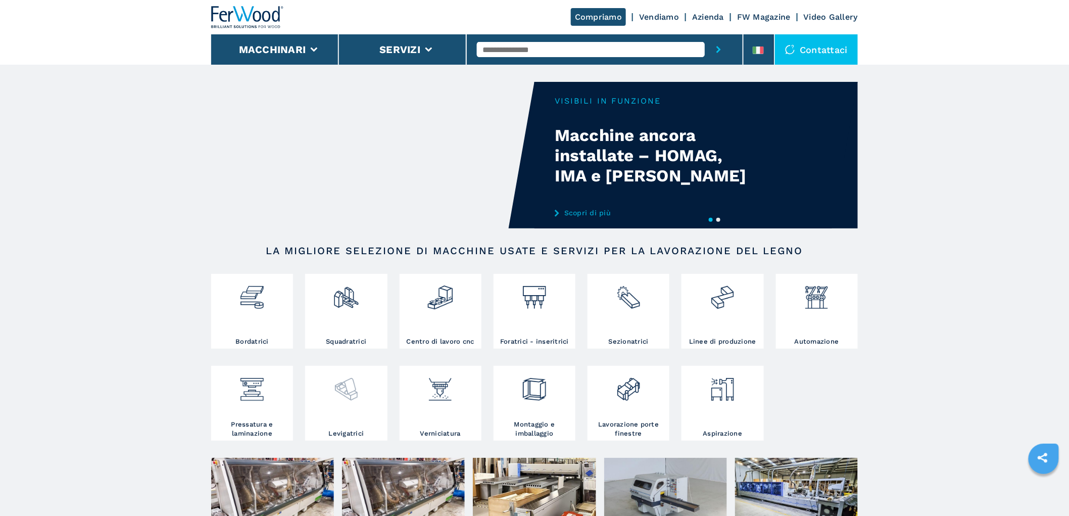
click at [352, 400] on img at bounding box center [346, 385] width 27 height 34
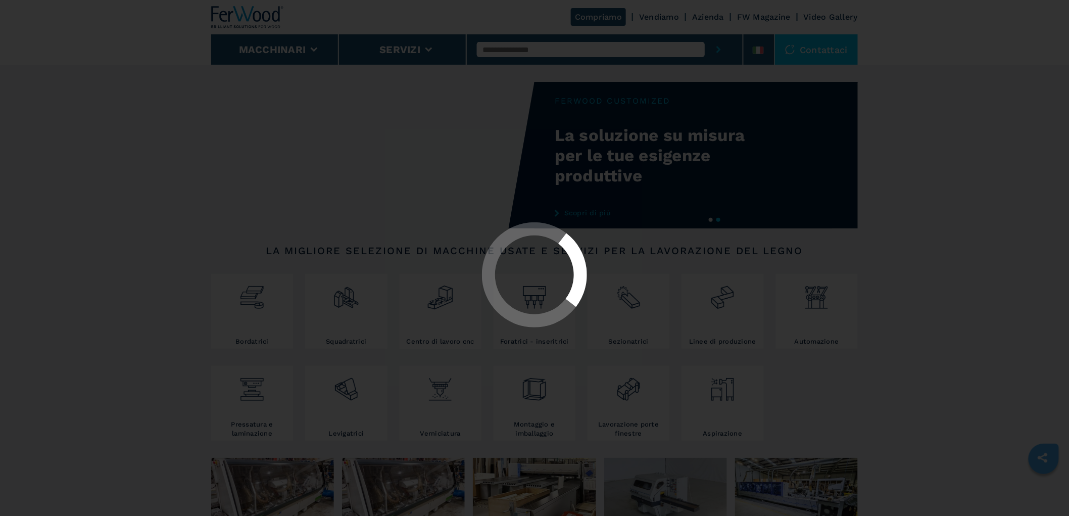
select select "**********"
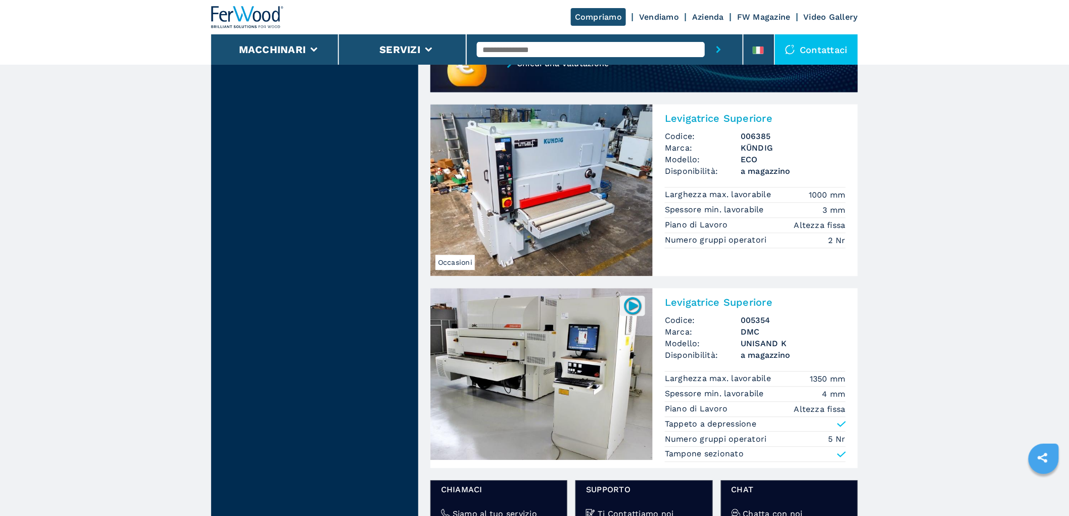
scroll to position [785, 0]
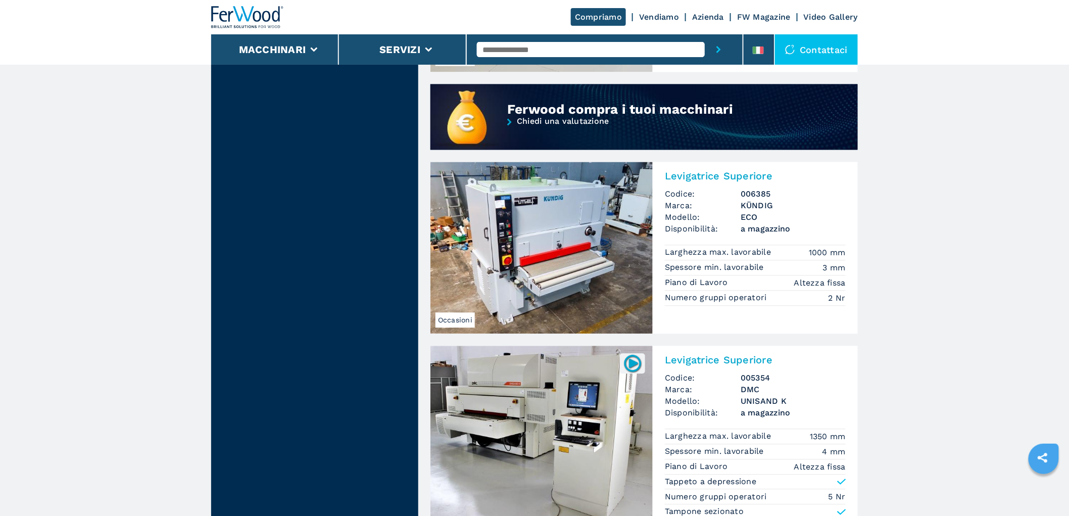
click at [751, 188] on h3 "006385" at bounding box center [792, 194] width 105 height 12
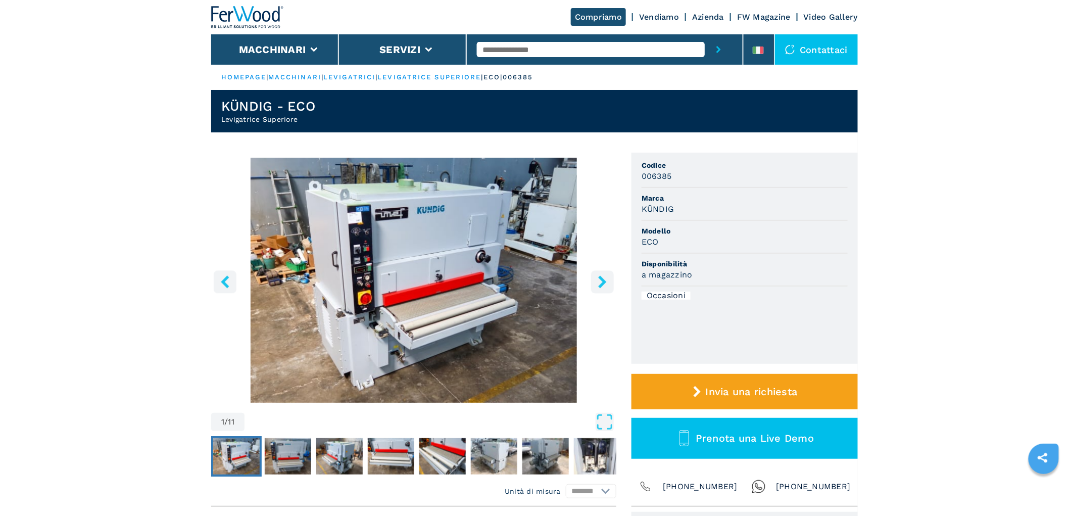
click at [605, 288] on icon "right-button" at bounding box center [602, 281] width 13 height 13
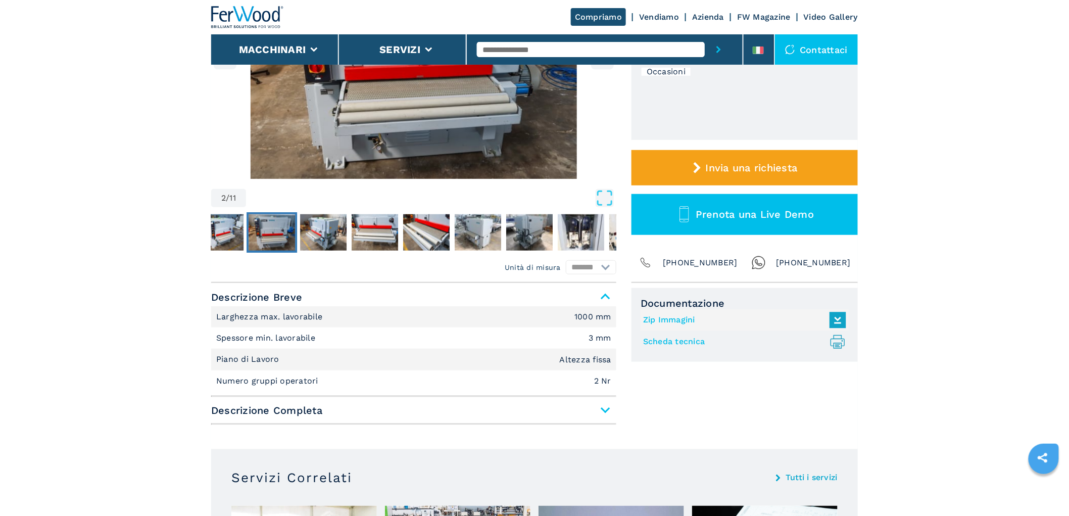
scroll to position [224, 0]
click at [582, 410] on span "Descrizione Completa" at bounding box center [413, 409] width 405 height 18
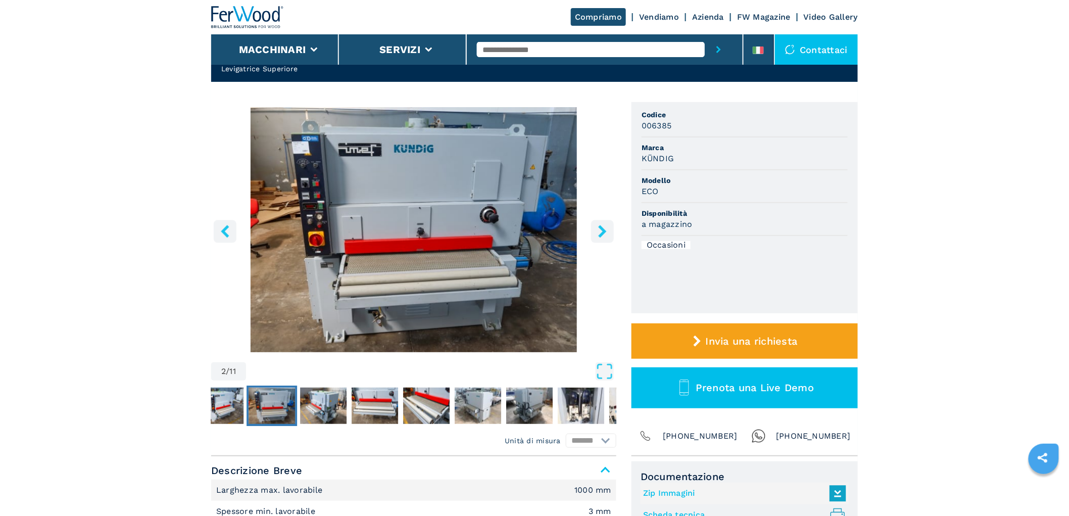
scroll to position [0, 0]
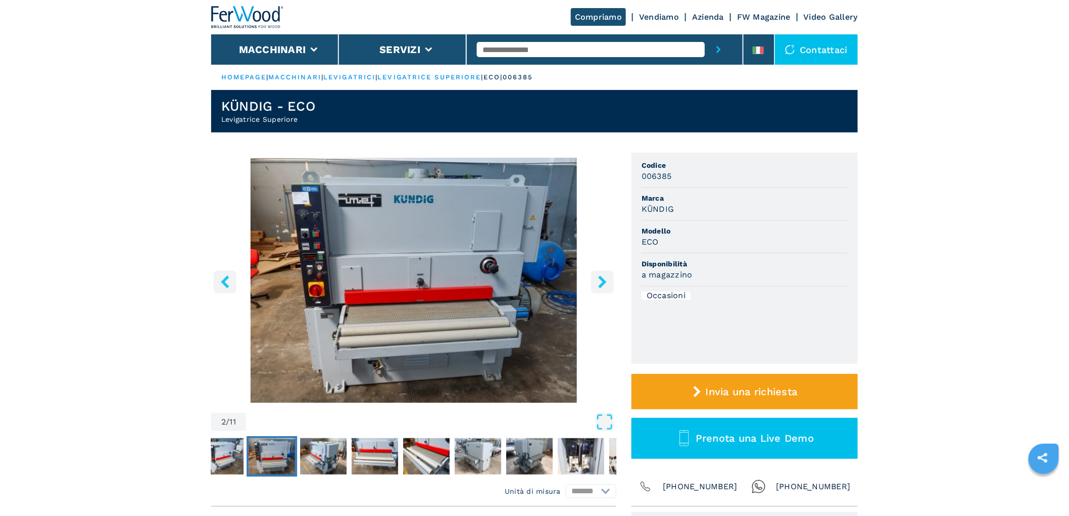
click at [597, 271] on button "right-button" at bounding box center [602, 281] width 23 height 23
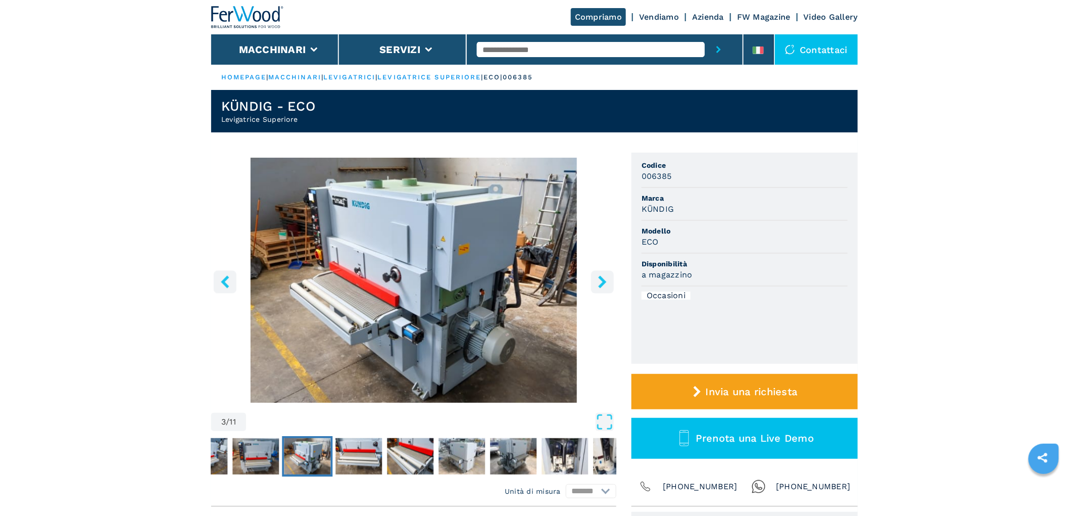
click at [597, 271] on button "right-button" at bounding box center [602, 281] width 23 height 23
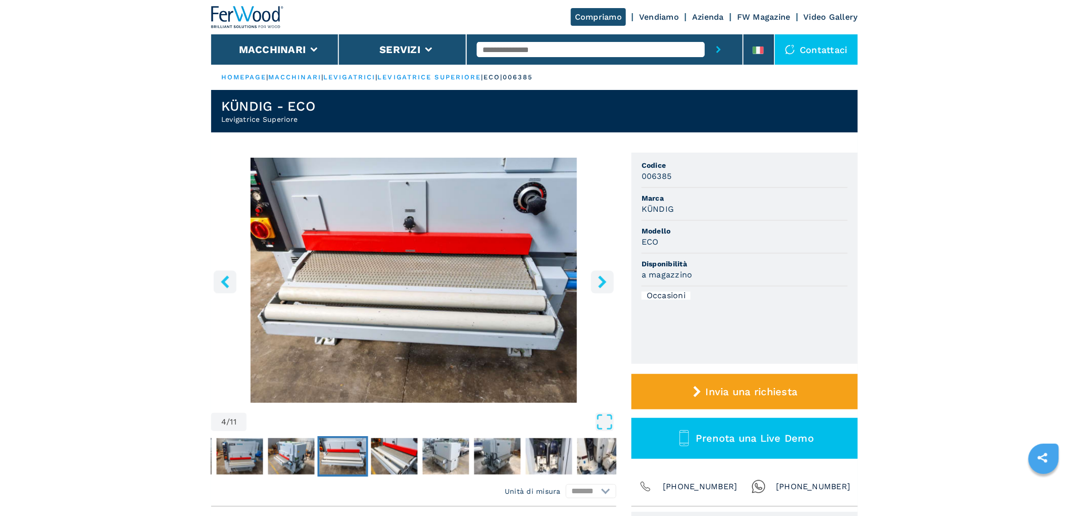
click at [597, 271] on button "right-button" at bounding box center [602, 281] width 23 height 23
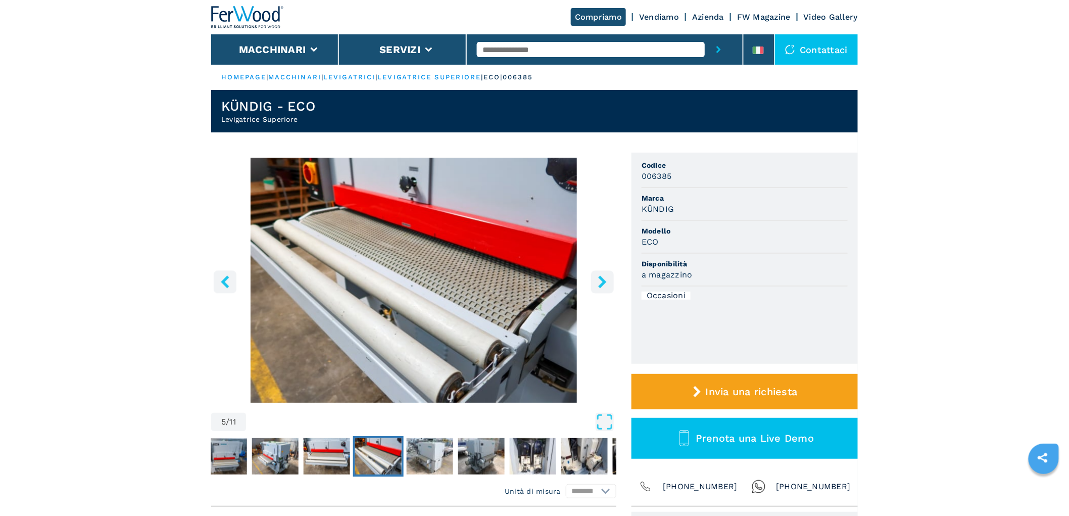
click at [597, 271] on button "right-button" at bounding box center [602, 281] width 23 height 23
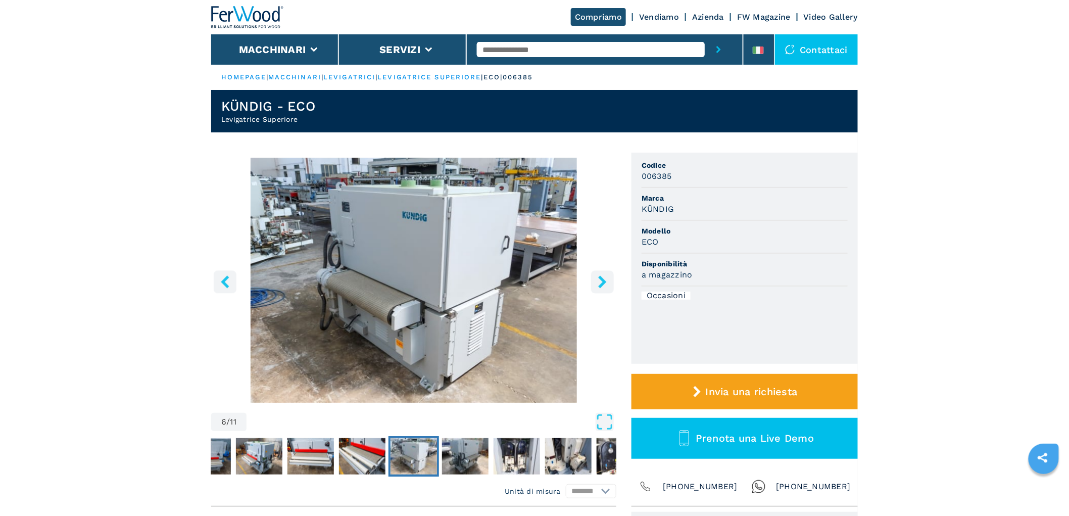
click at [598, 278] on icon "right-button" at bounding box center [602, 281] width 13 height 13
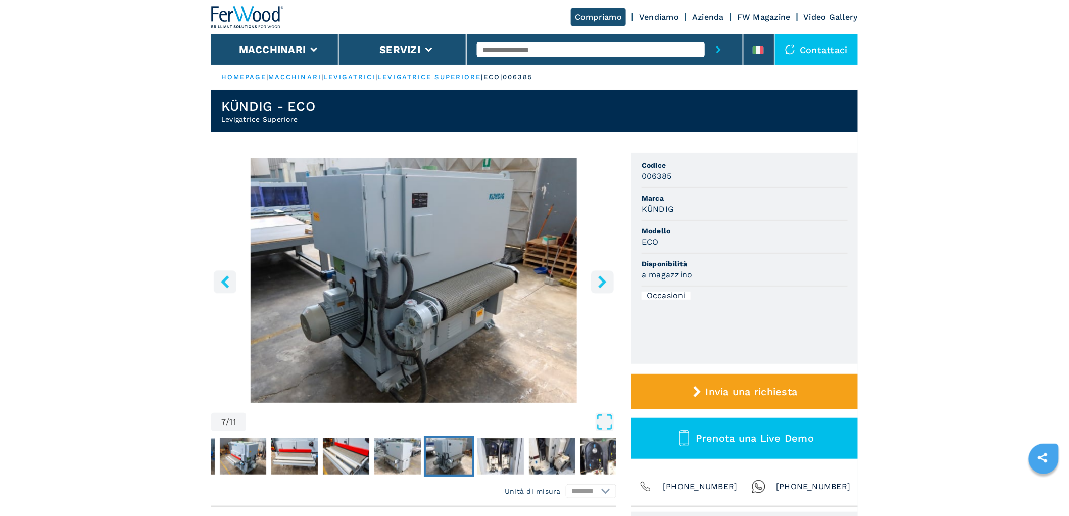
click at [598, 278] on icon "right-button" at bounding box center [602, 281] width 13 height 13
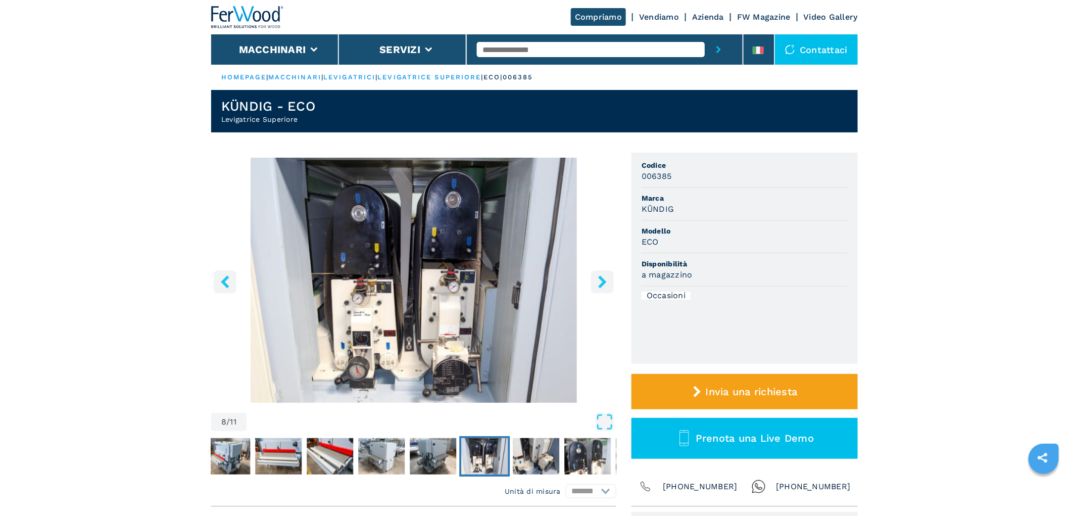
drag, startPoint x: 598, startPoint y: 278, endPoint x: 750, endPoint y: 284, distance: 151.6
click at [727, 293] on div "8 / 11 Unità di misura ******* ********* Codice 006385 Marca KÜNDIG Modello ECO…" at bounding box center [534, 330] width 646 height 354
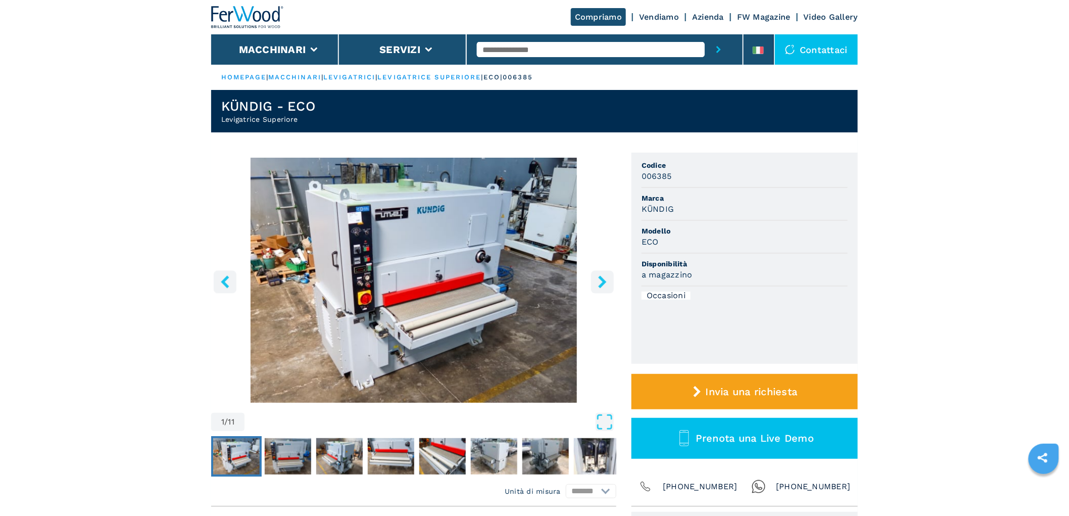
select select "**********"
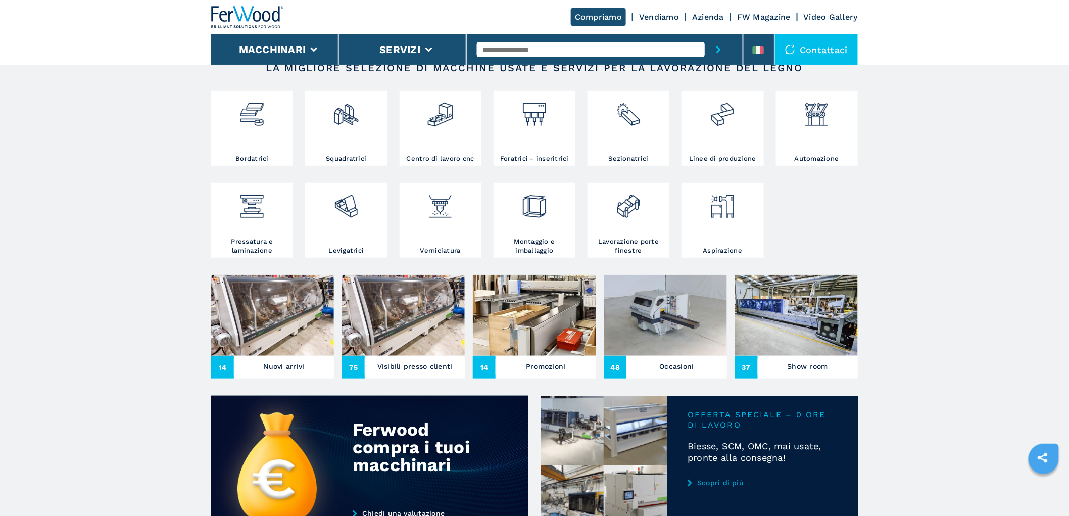
scroll to position [392, 0]
